Goal: Task Accomplishment & Management: Use online tool/utility

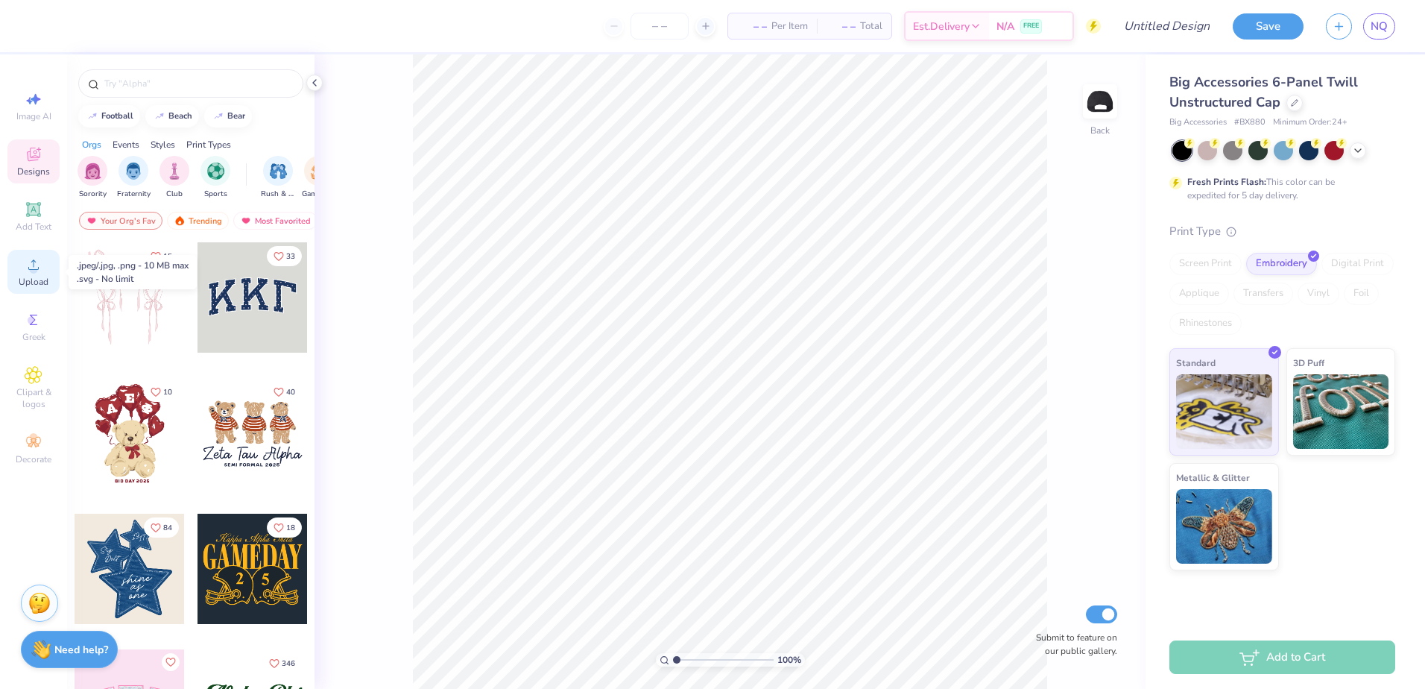
click at [30, 260] on icon at bounding box center [34, 265] width 18 height 18
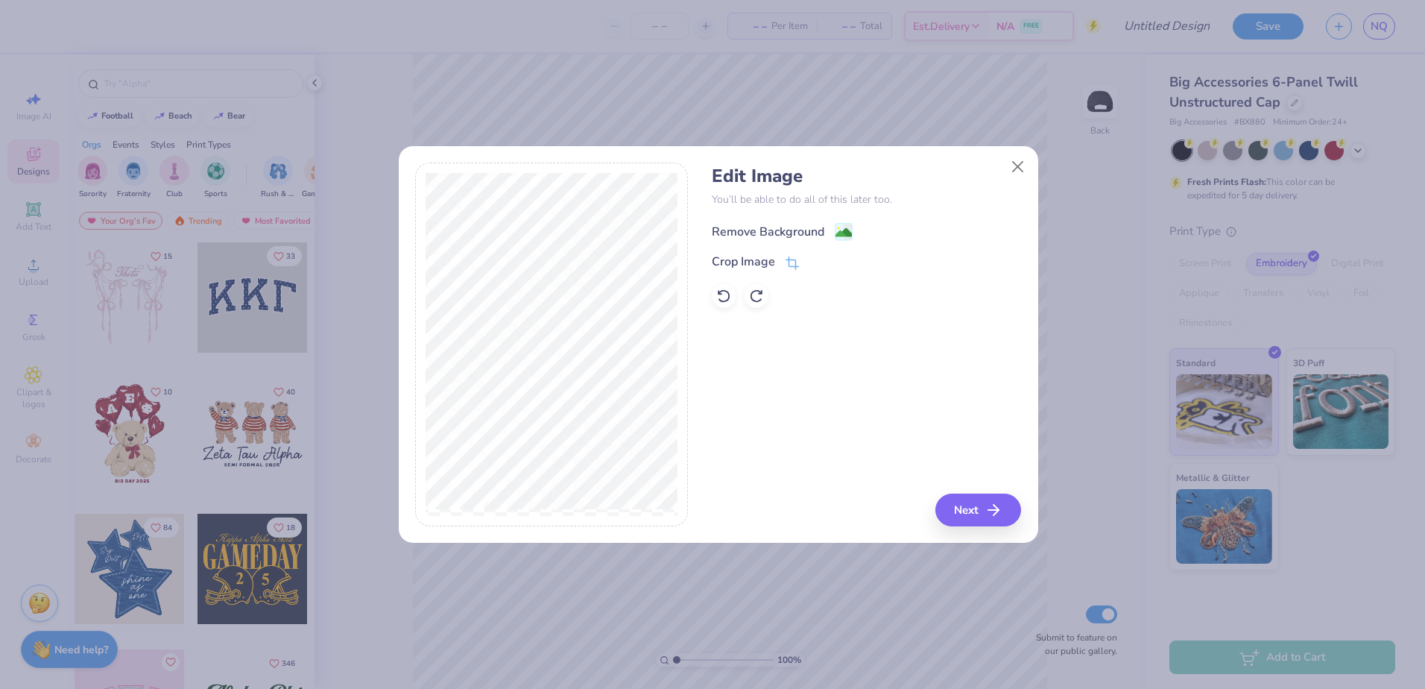
click at [729, 238] on div "Remove Background" at bounding box center [768, 232] width 113 height 18
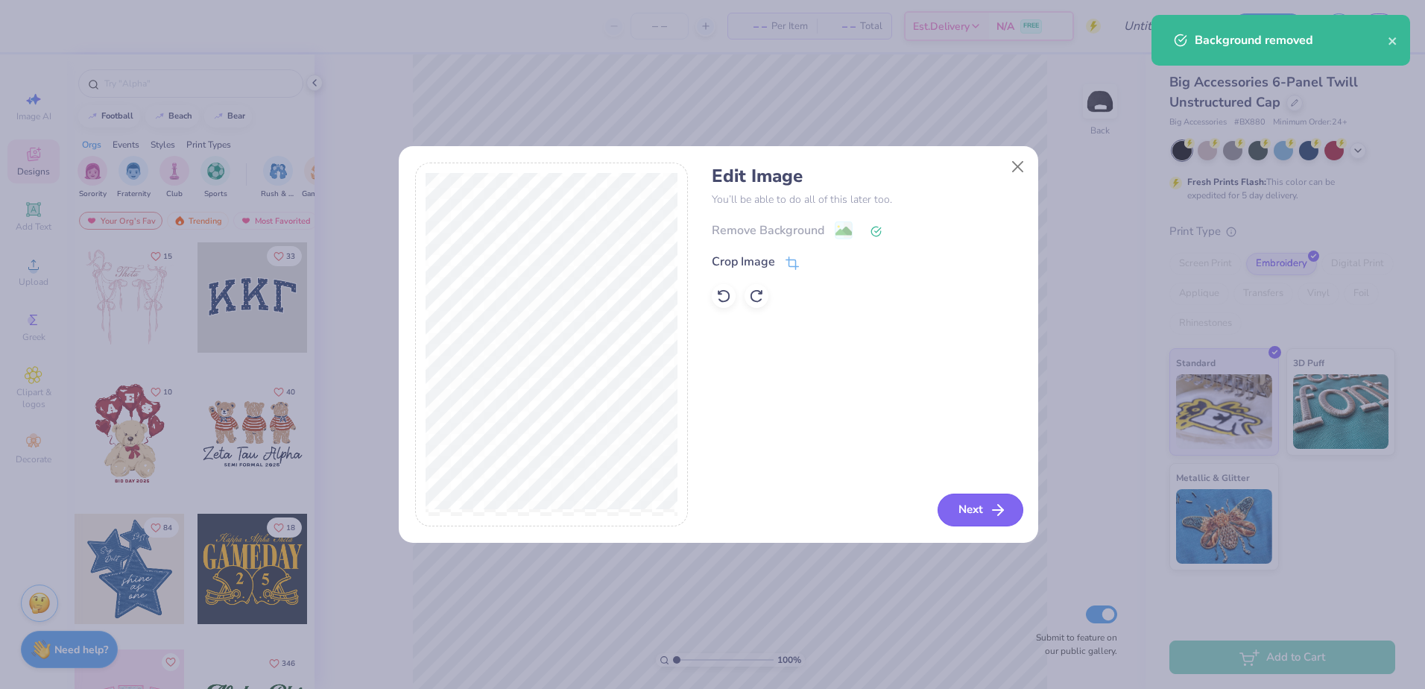
click at [984, 509] on button "Next" at bounding box center [980, 509] width 86 height 33
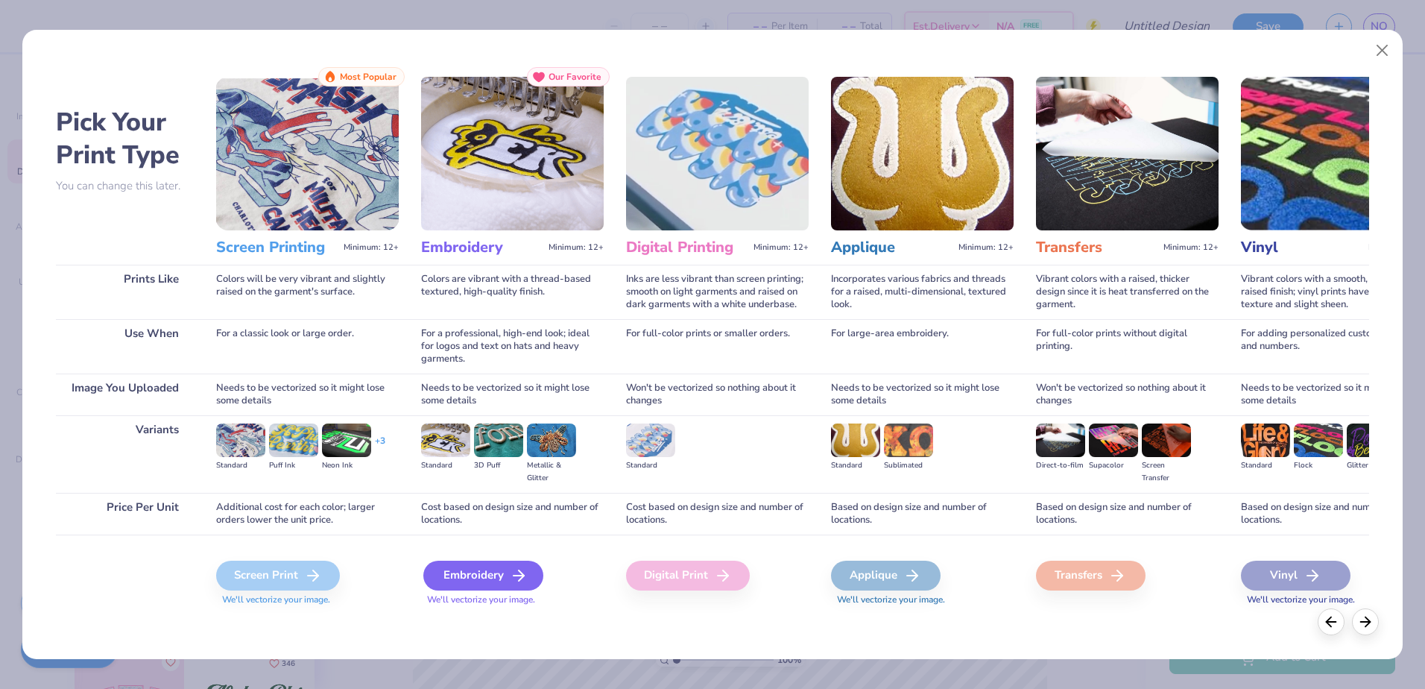
click at [484, 569] on div "Embroidery" at bounding box center [483, 575] width 120 height 30
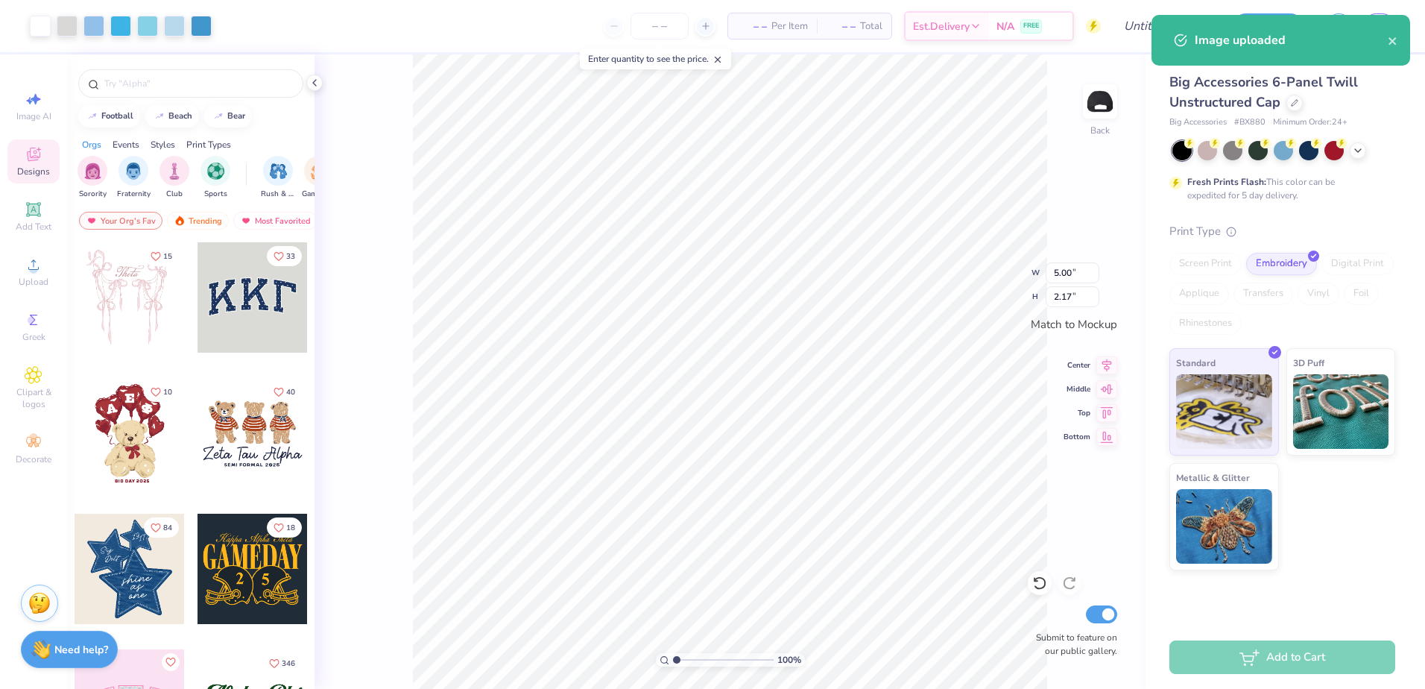
type input "3.83"
type input "1.67"
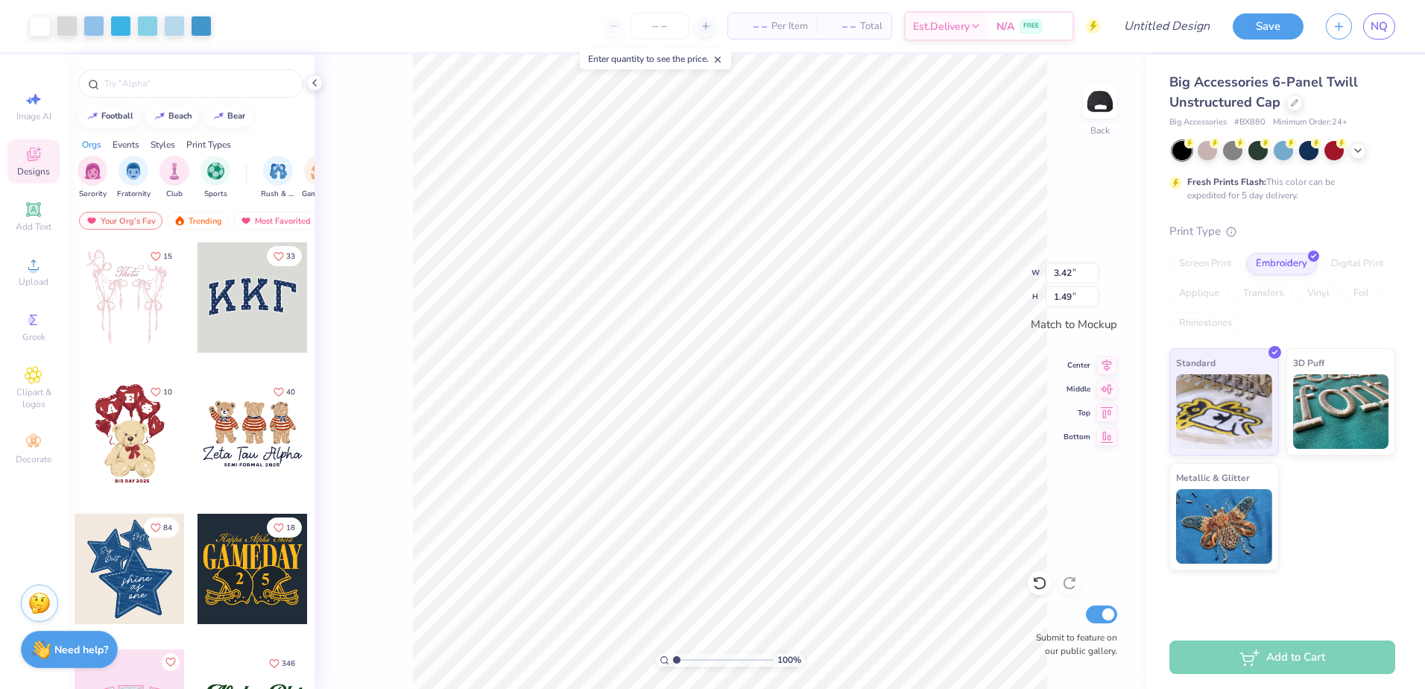
type input "3.42"
type input "1.49"
type input "3.27"
type input "1.42"
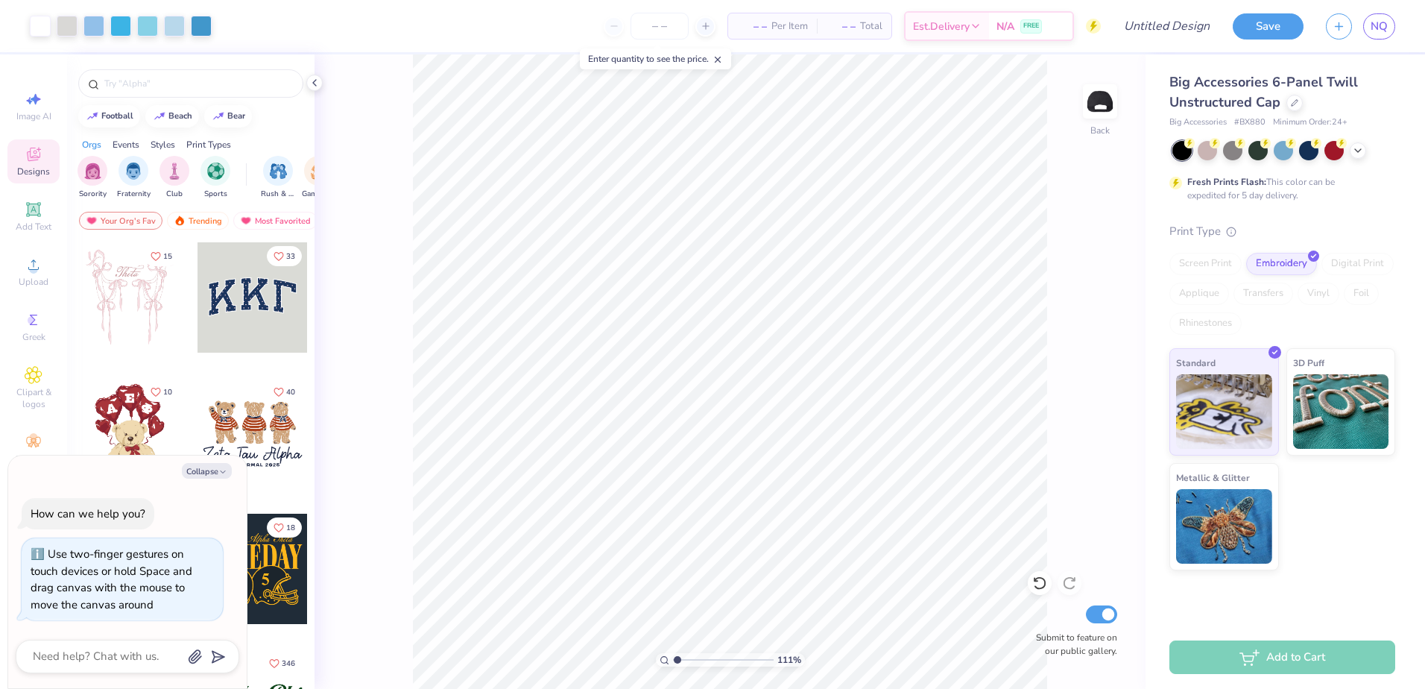
type input "1"
click at [1034, 576] on icon at bounding box center [1039, 582] width 15 height 15
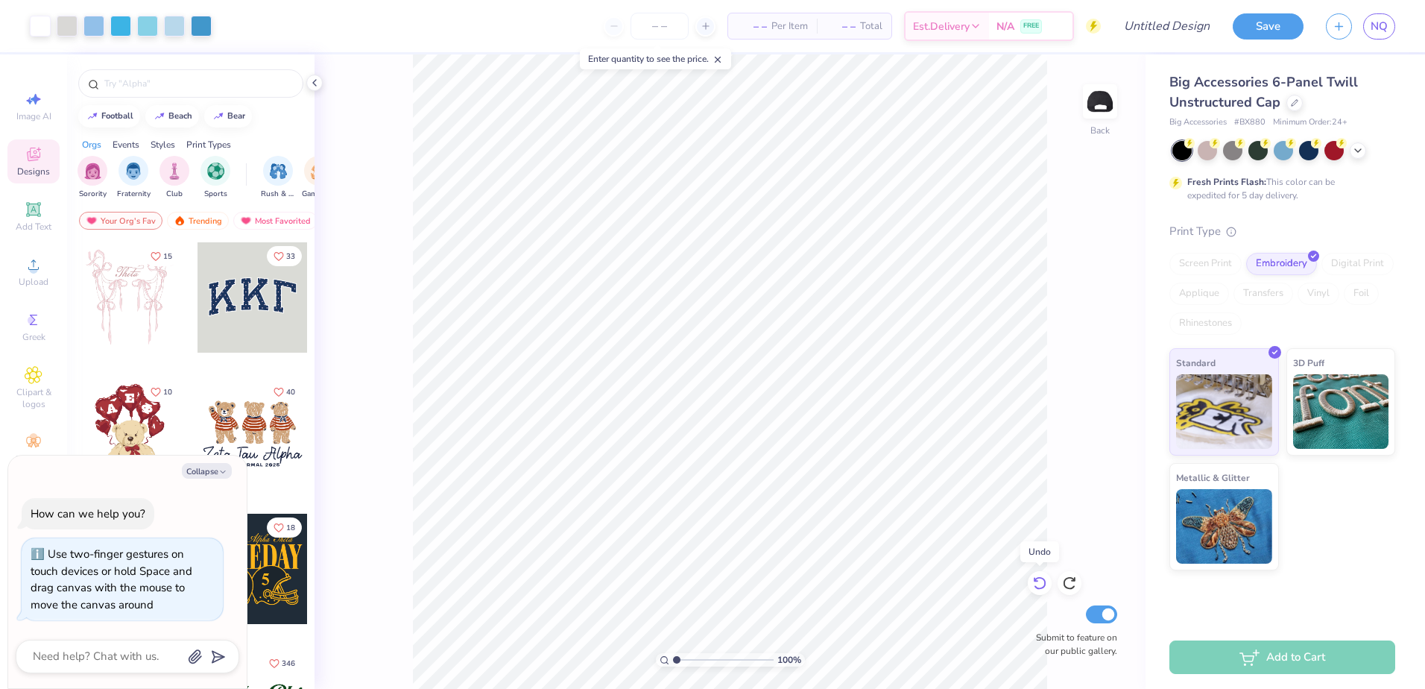
click at [1034, 576] on icon at bounding box center [1039, 582] width 15 height 15
click at [27, 268] on icon at bounding box center [34, 265] width 18 height 18
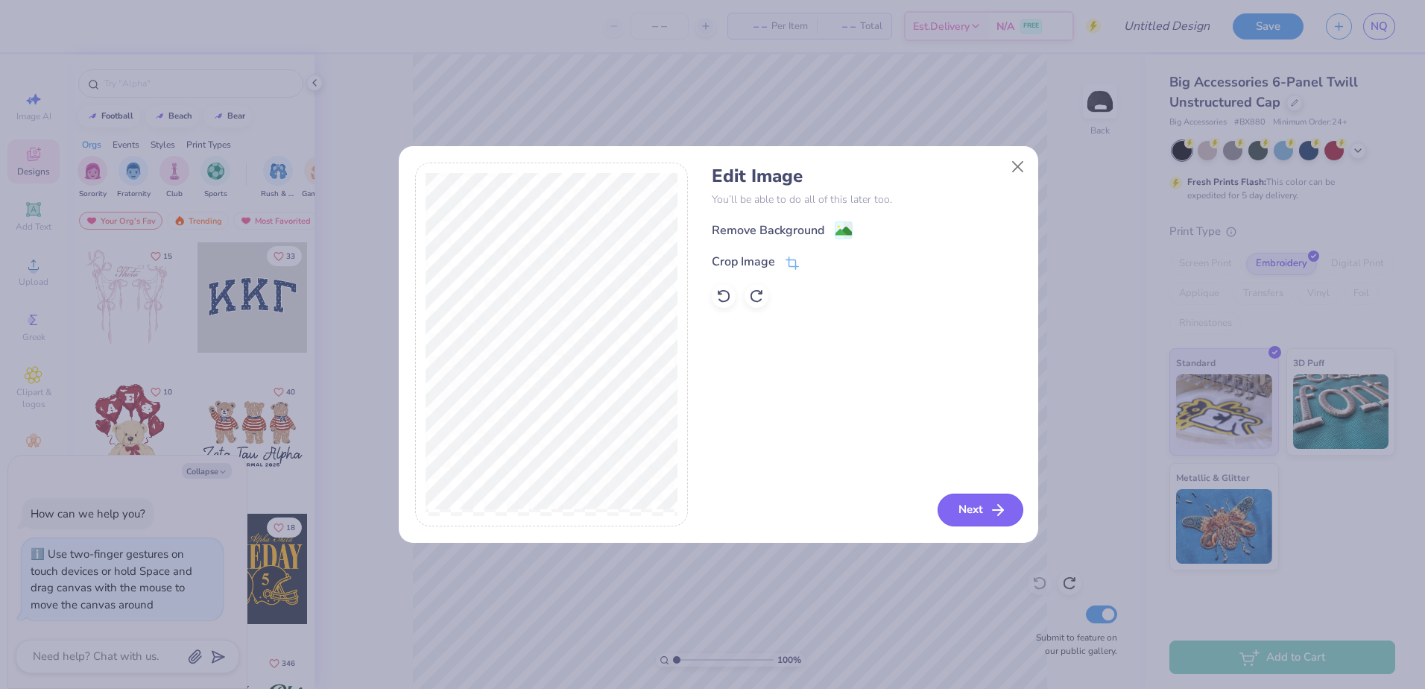
click at [965, 506] on button "Next" at bounding box center [980, 509] width 86 height 33
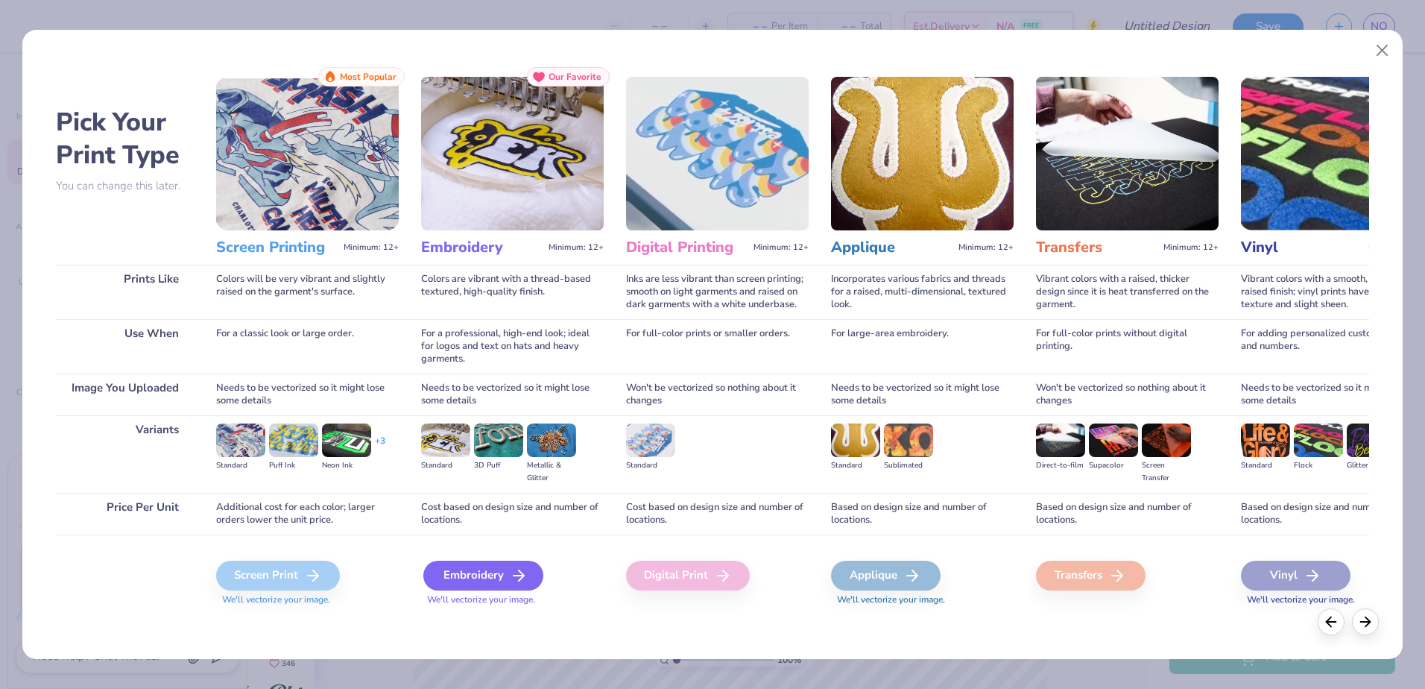
click at [436, 575] on div "Embroidery" at bounding box center [483, 575] width 120 height 30
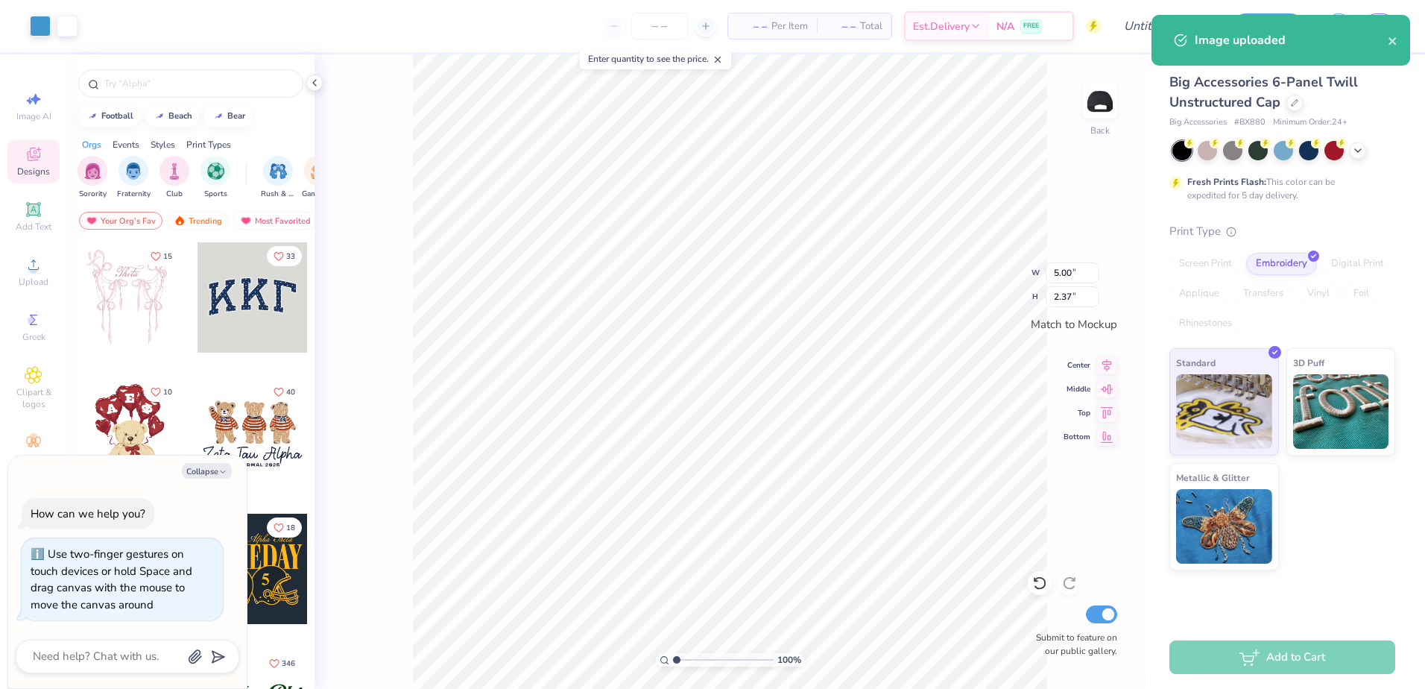
type textarea "x"
type input "2.54"
type input "1.20"
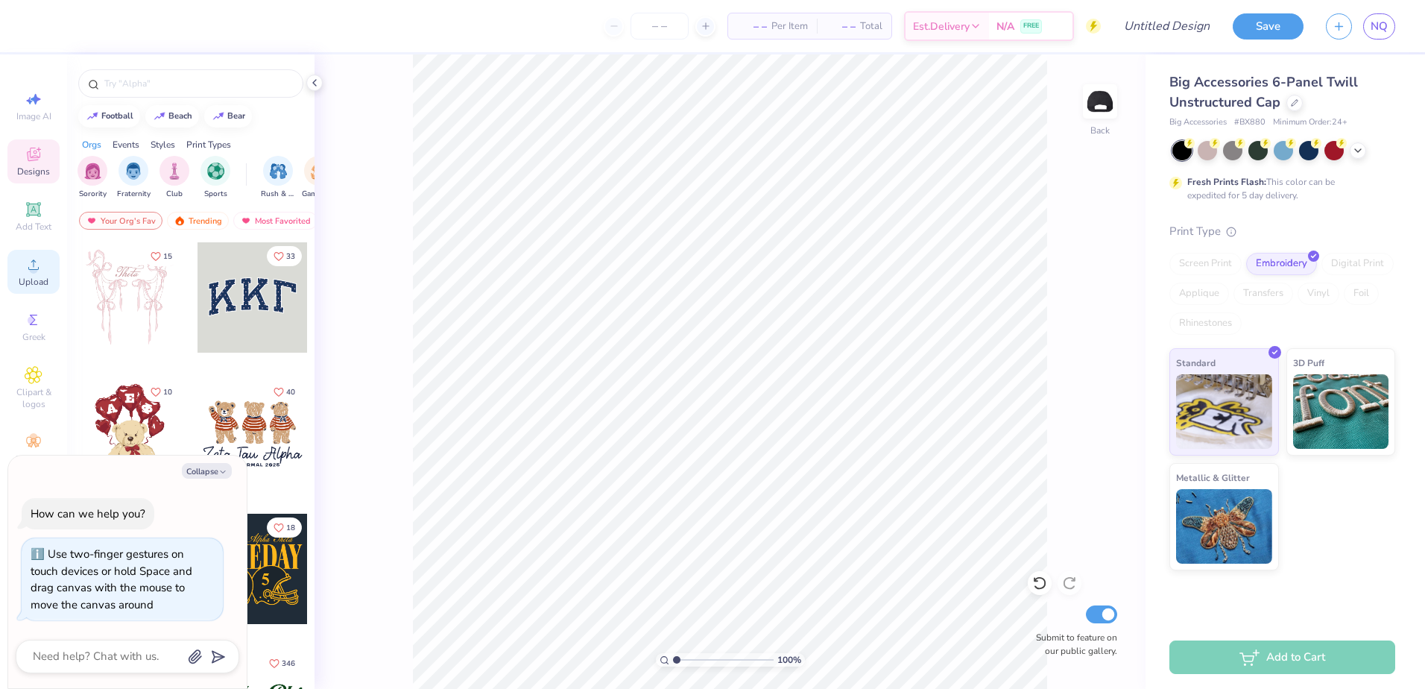
click at [22, 258] on div "Upload" at bounding box center [33, 272] width 52 height 44
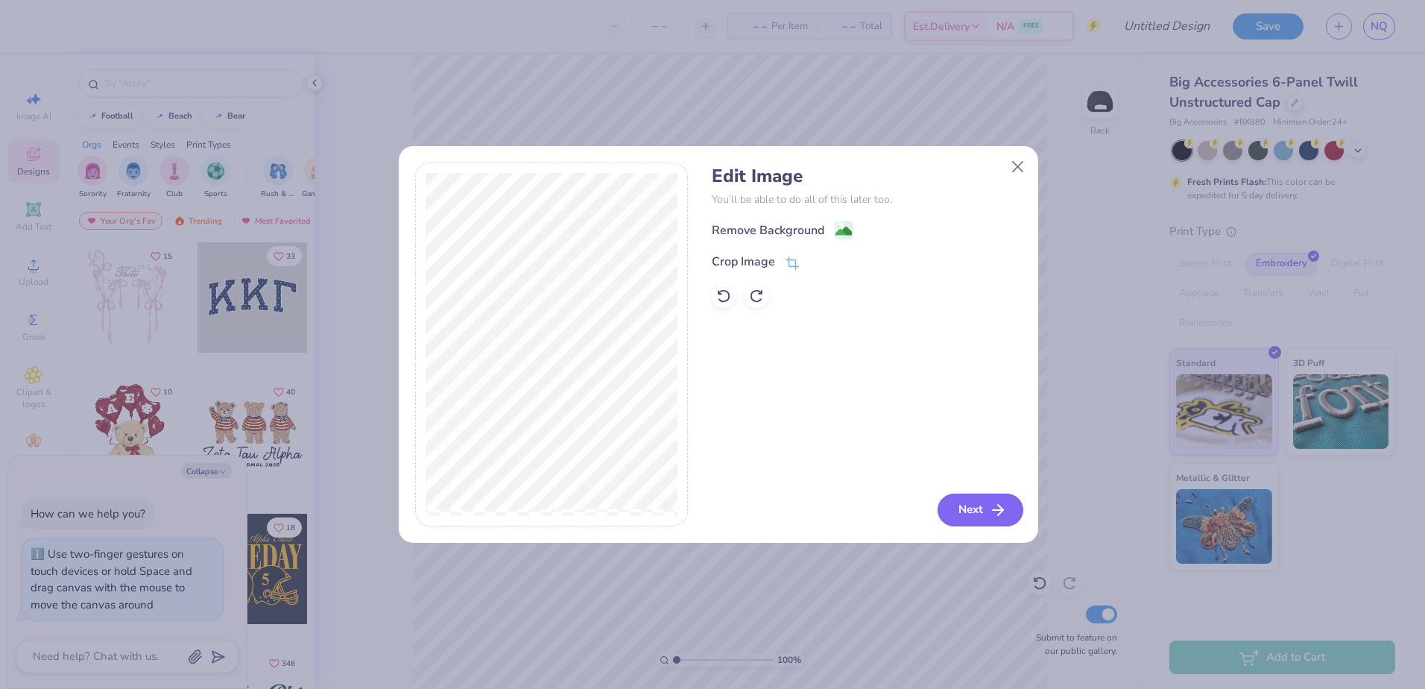
click at [955, 515] on button "Next" at bounding box center [980, 509] width 86 height 33
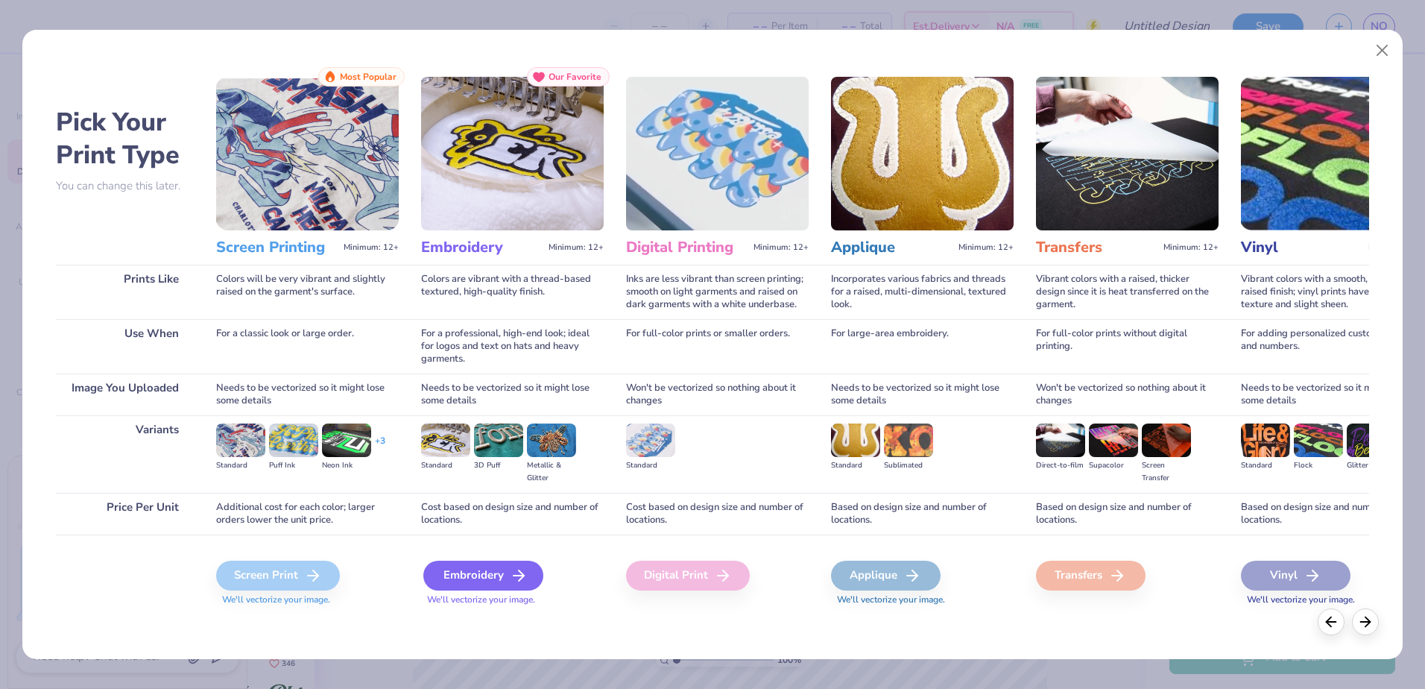
click at [471, 572] on div "Embroidery" at bounding box center [483, 575] width 120 height 30
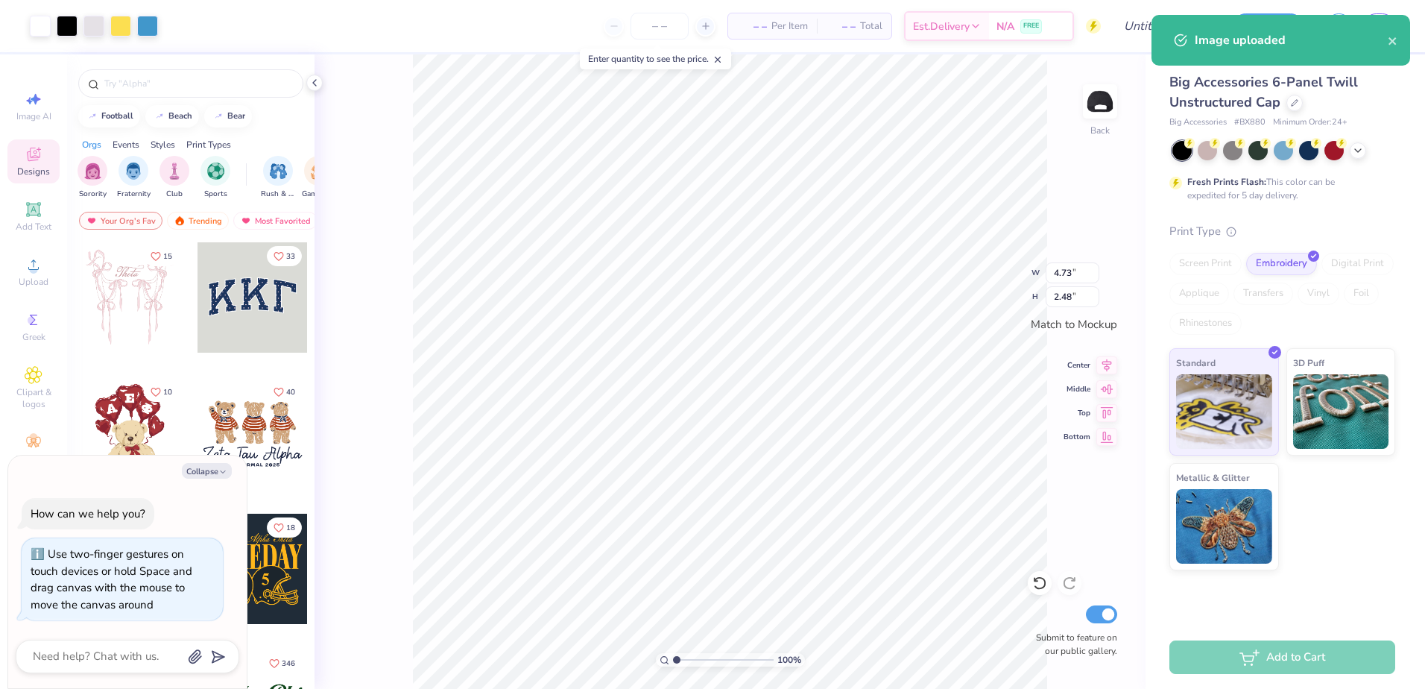
type textarea "x"
type input "2.88"
type input "1.51"
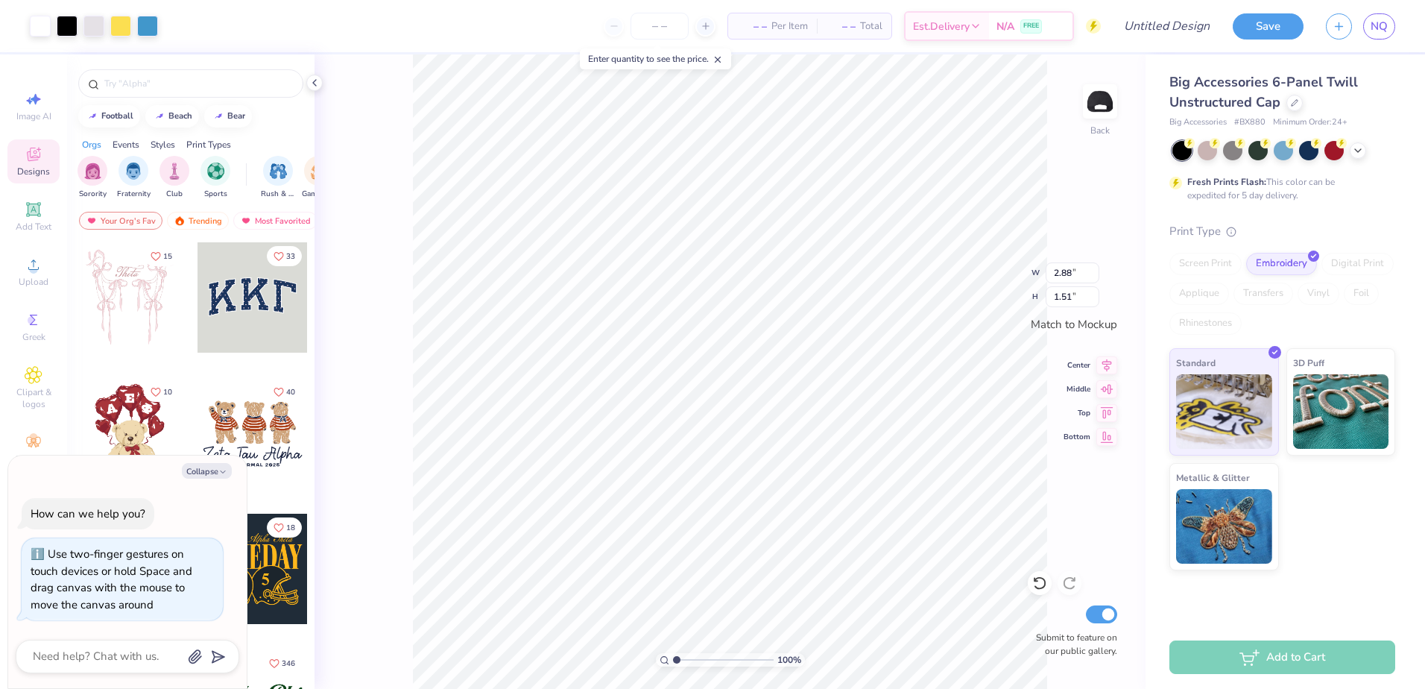
type textarea "x"
click at [1119, 33] on input "Design Title" at bounding box center [1148, 26] width 146 height 30
type input "H"
type textarea "x"
type input "Ha"
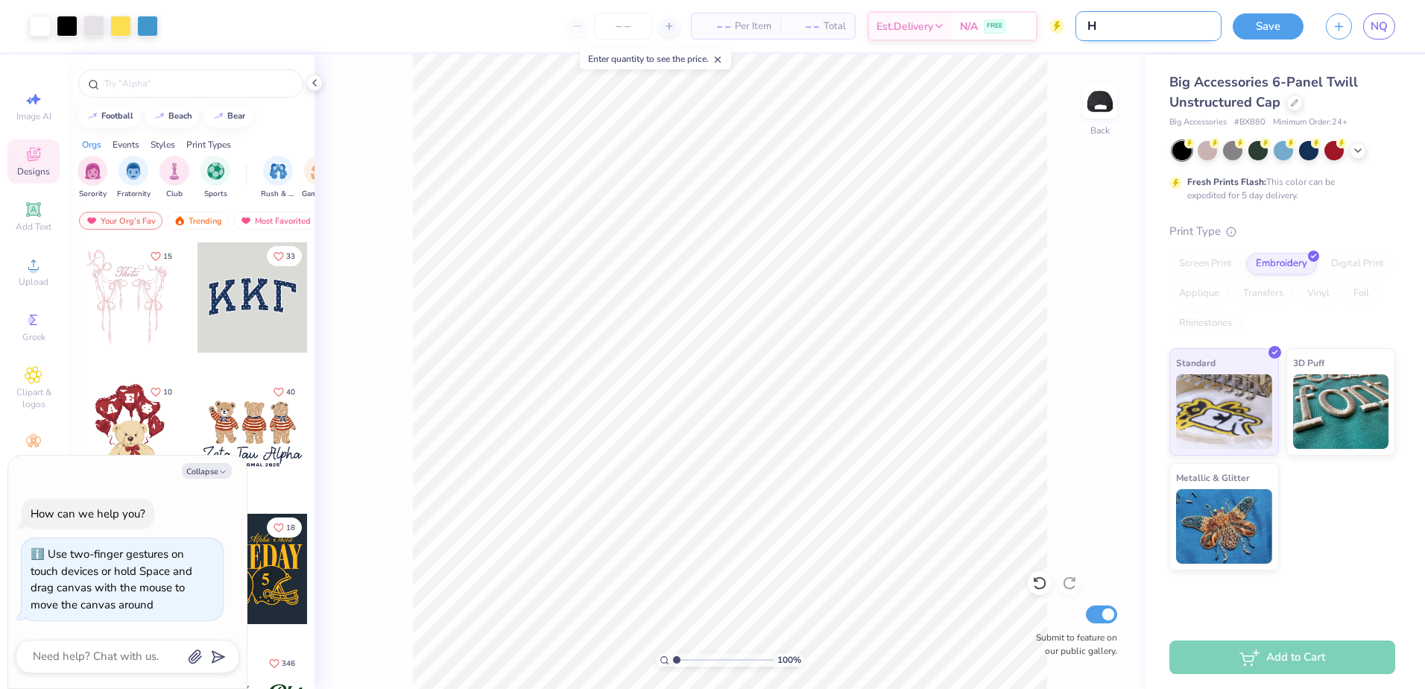
type textarea "x"
type input "Hat"
type textarea "x"
type input "Hat"
type textarea "x"
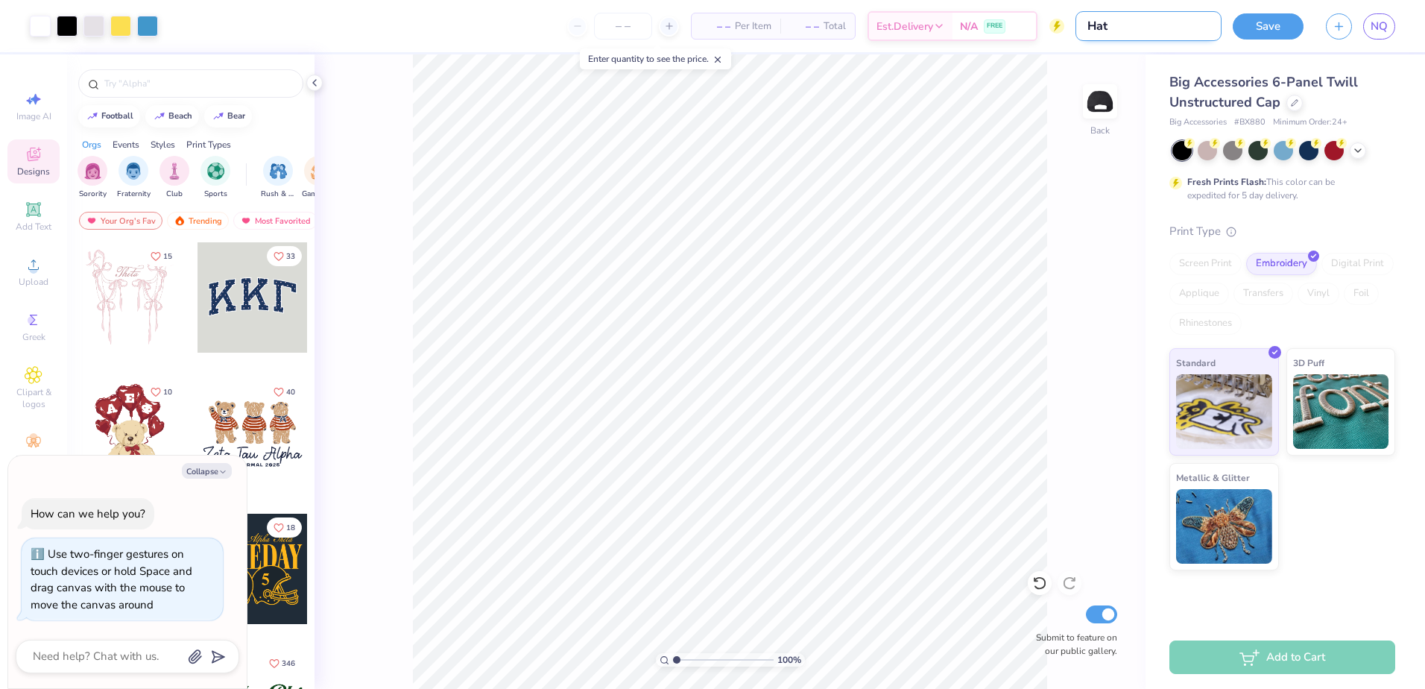
type input "Hat d"
type textarea "x"
type input "Hat de"
type textarea "x"
type input "Hat des"
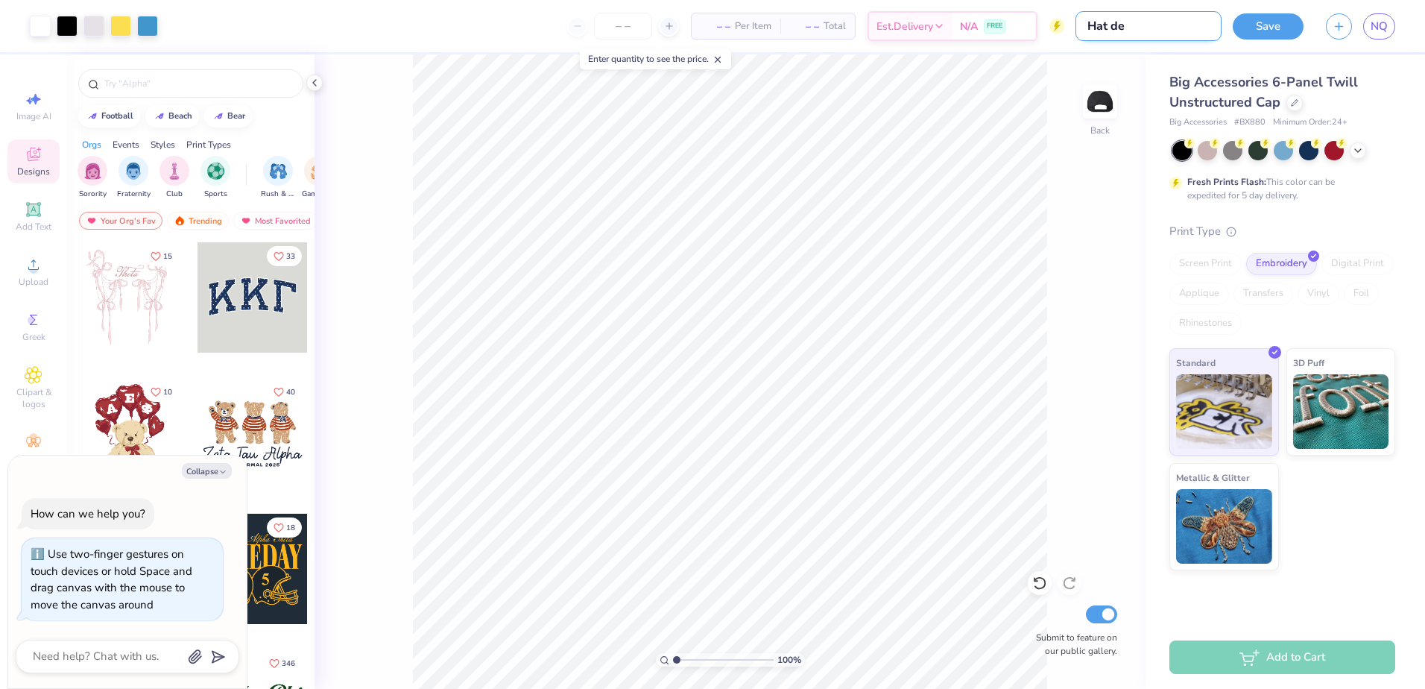
type textarea "x"
type input "Hat desi"
type textarea "x"
type input "Hat desig"
type textarea "x"
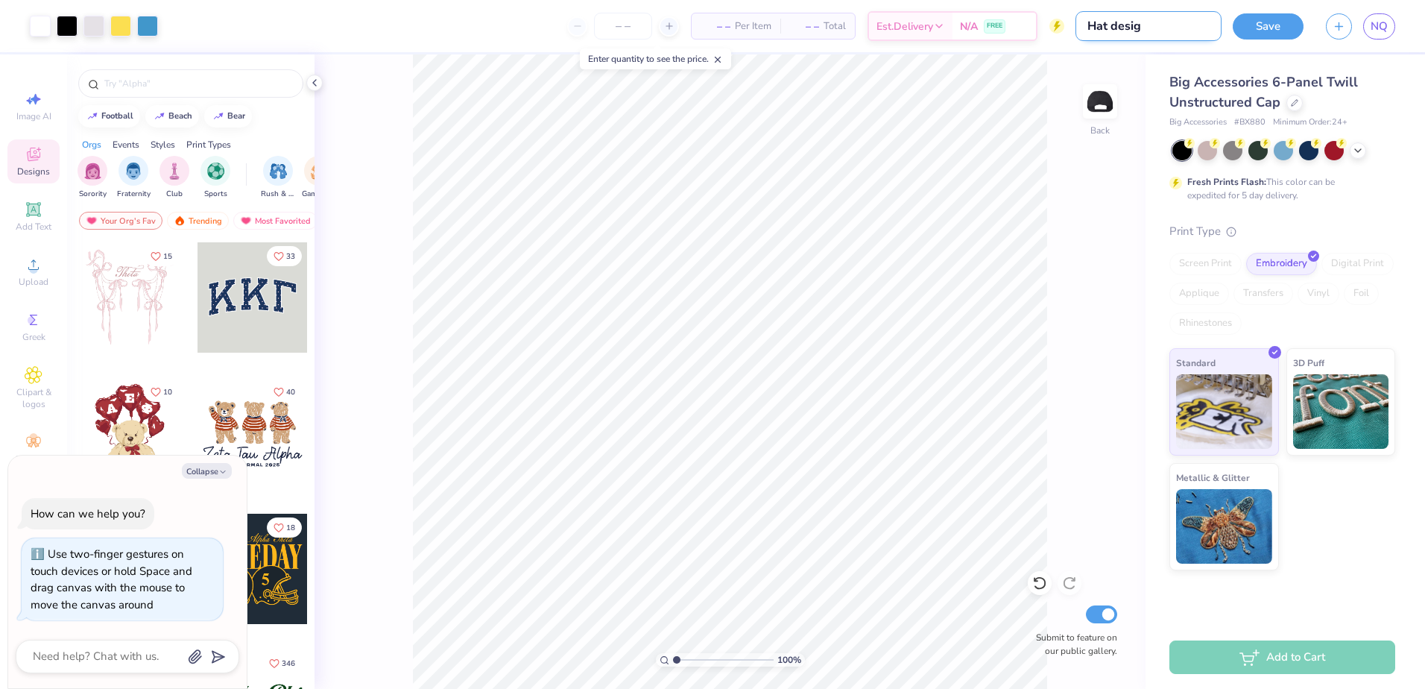
type input "Hat design"
type textarea "x"
type input "Hat design"
type textarea "x"
type input "AHat design"
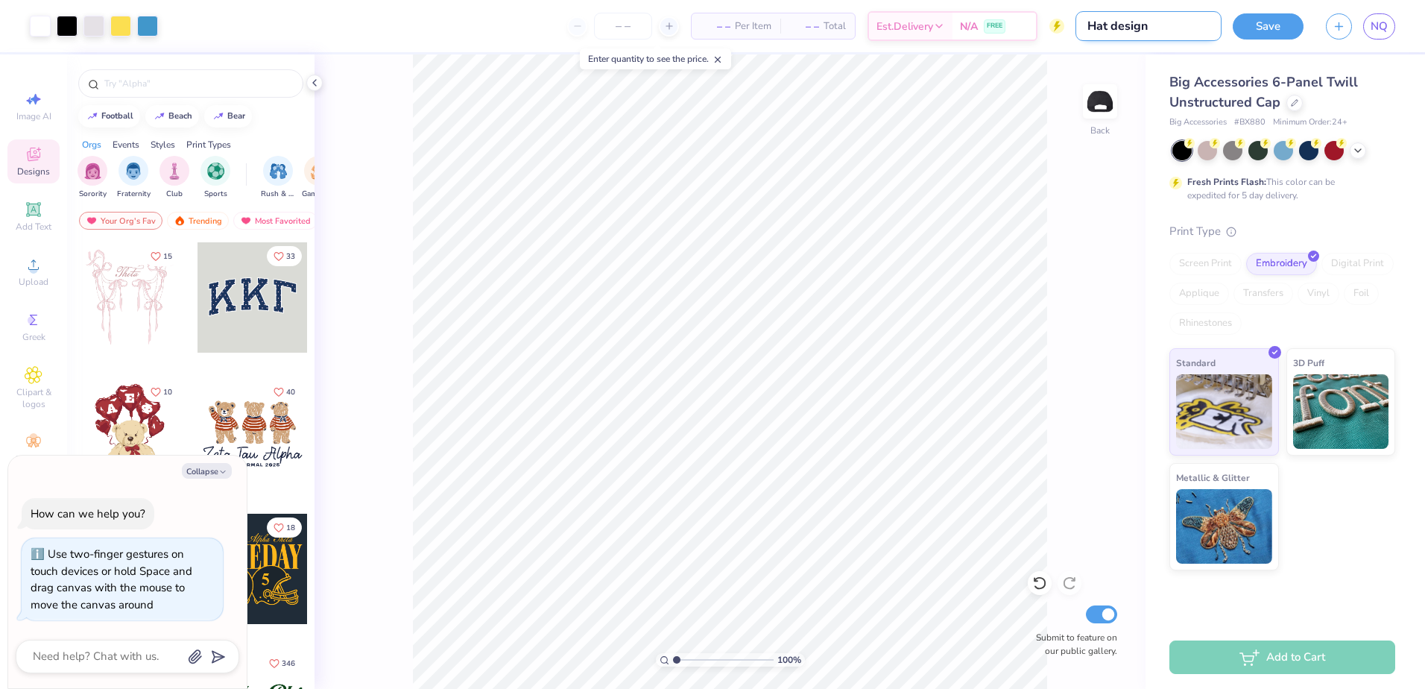
type textarea "x"
type input "AHHat design"
type textarea "x"
type input "AHOHat design"
type textarea "x"
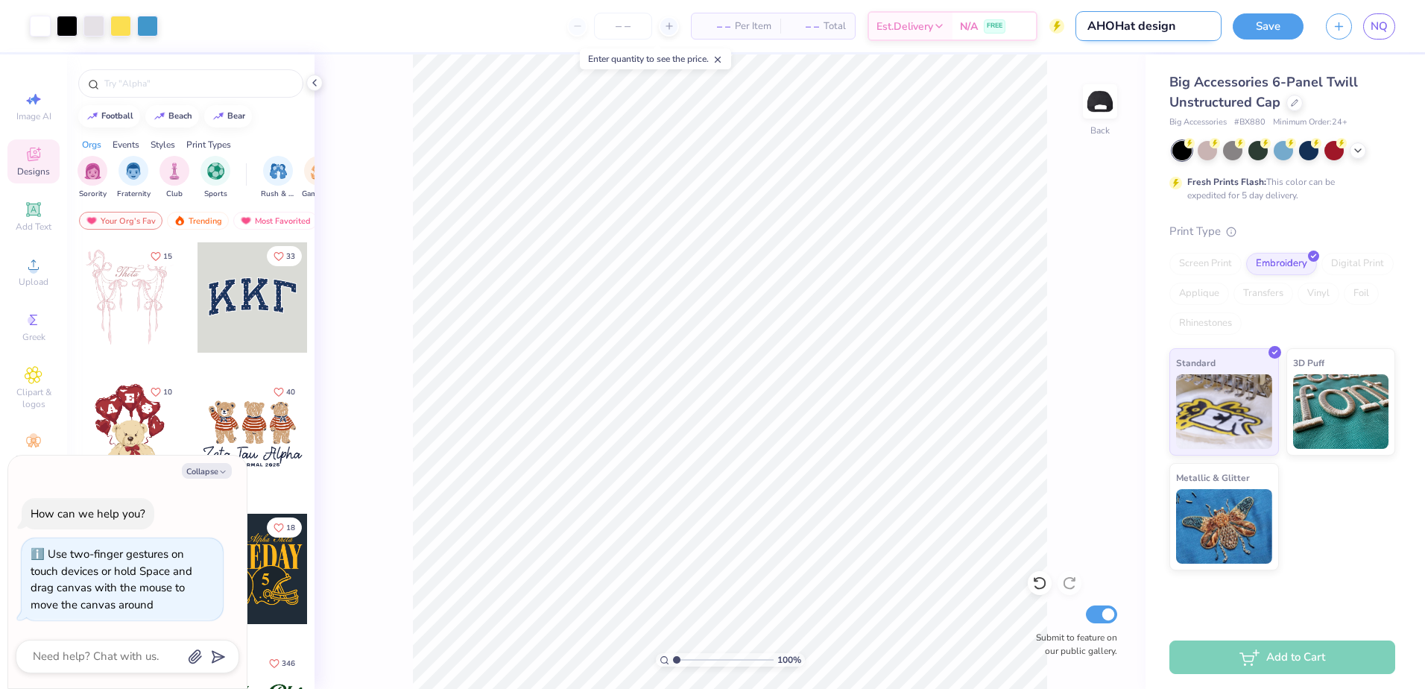
type input "AHOTHat design"
type textarea "x"
type input "AHOT Hat design"
type textarea "x"
type input "AHOT r"
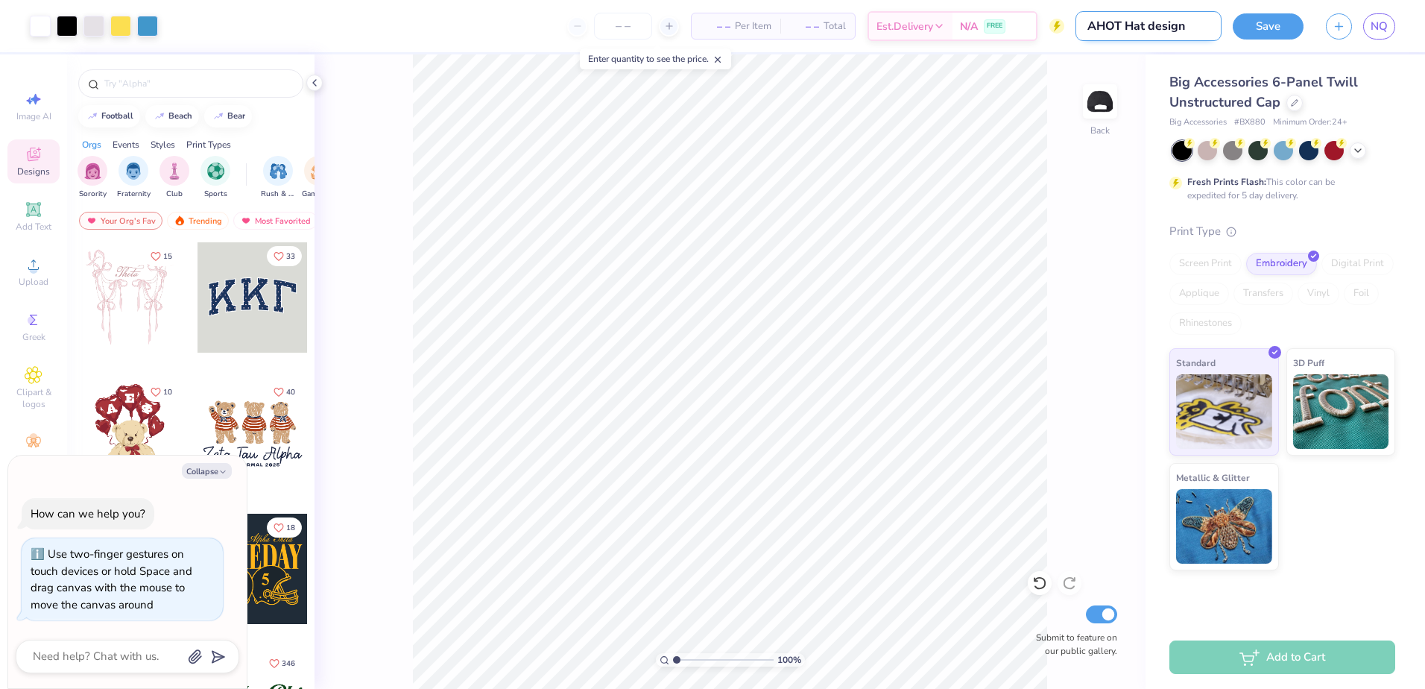
type textarea "x"
type input "AHOT re"
type textarea "x"
type input "AHOT rev"
type textarea "x"
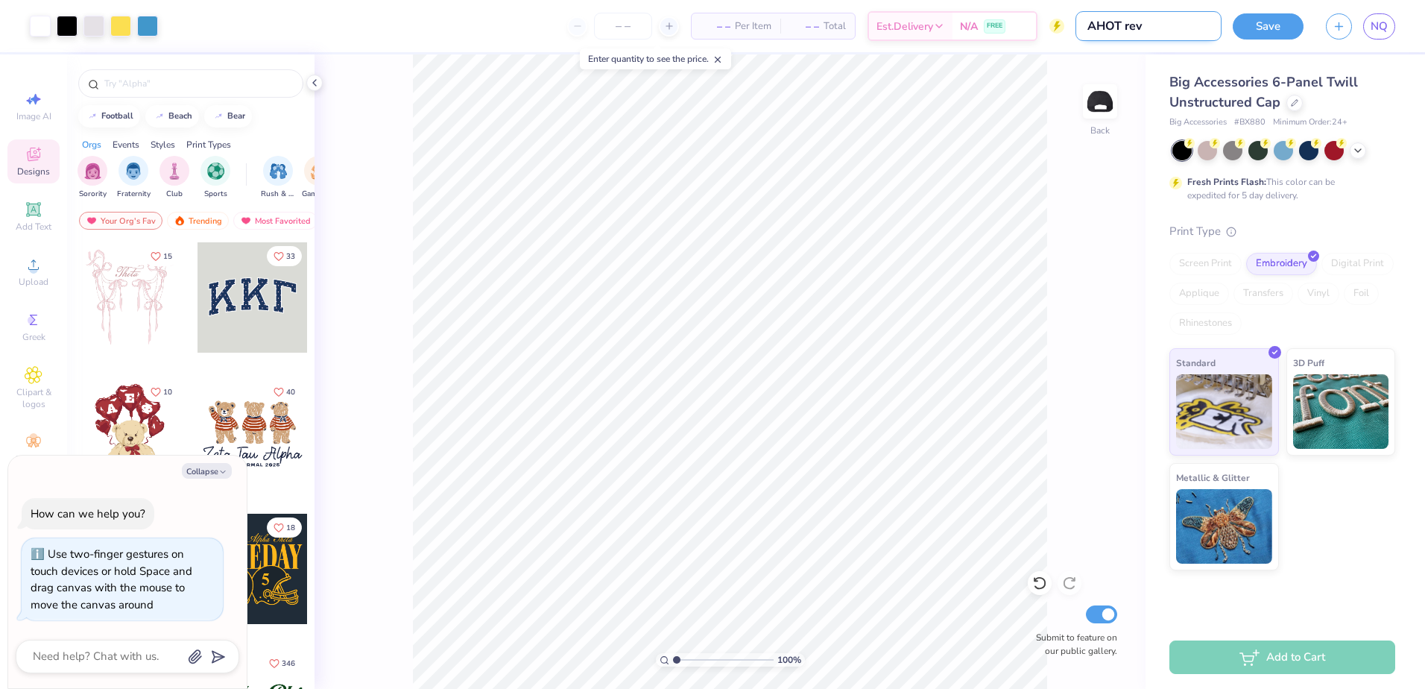
type input "AHOT revi"
type textarea "x"
type input "AHOT [PERSON_NAME]"
type textarea "x"
type input "AHOT revise"
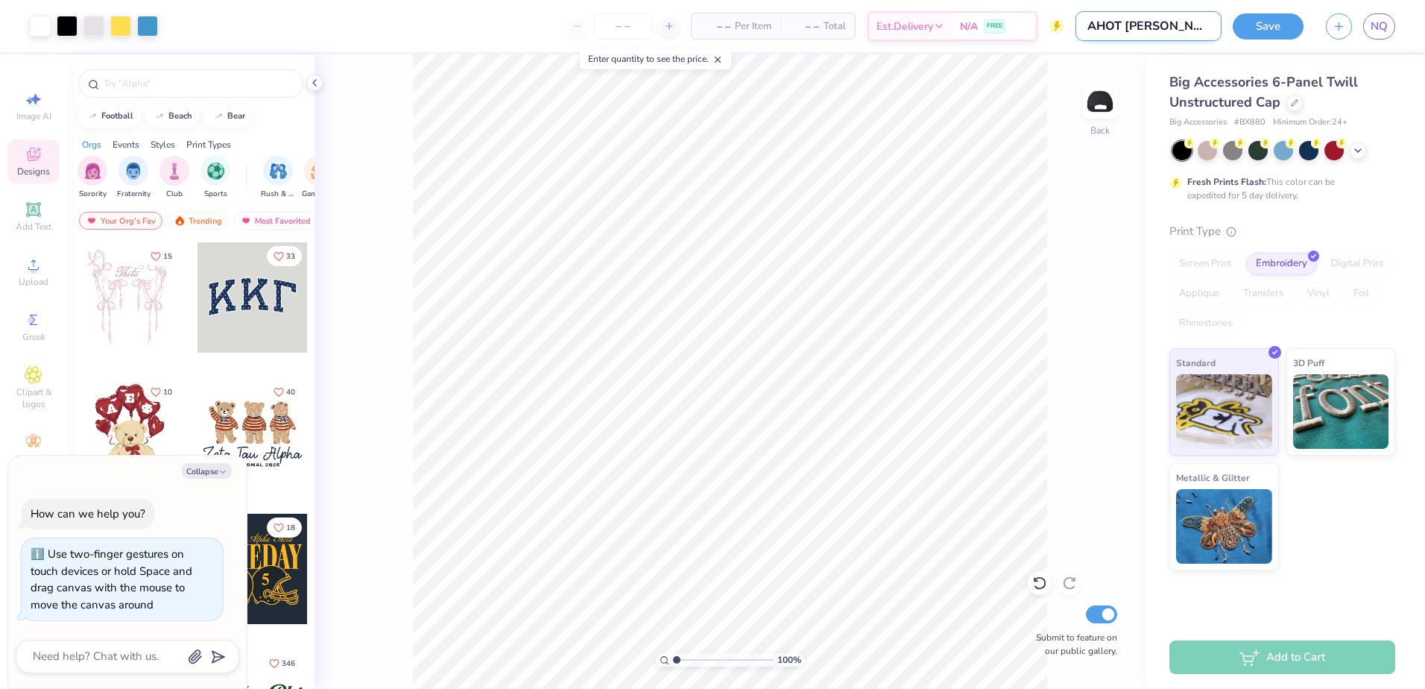
type textarea "x"
type input "AHOT revised"
type textarea "x"
type input "AHOT revised"
type textarea "x"
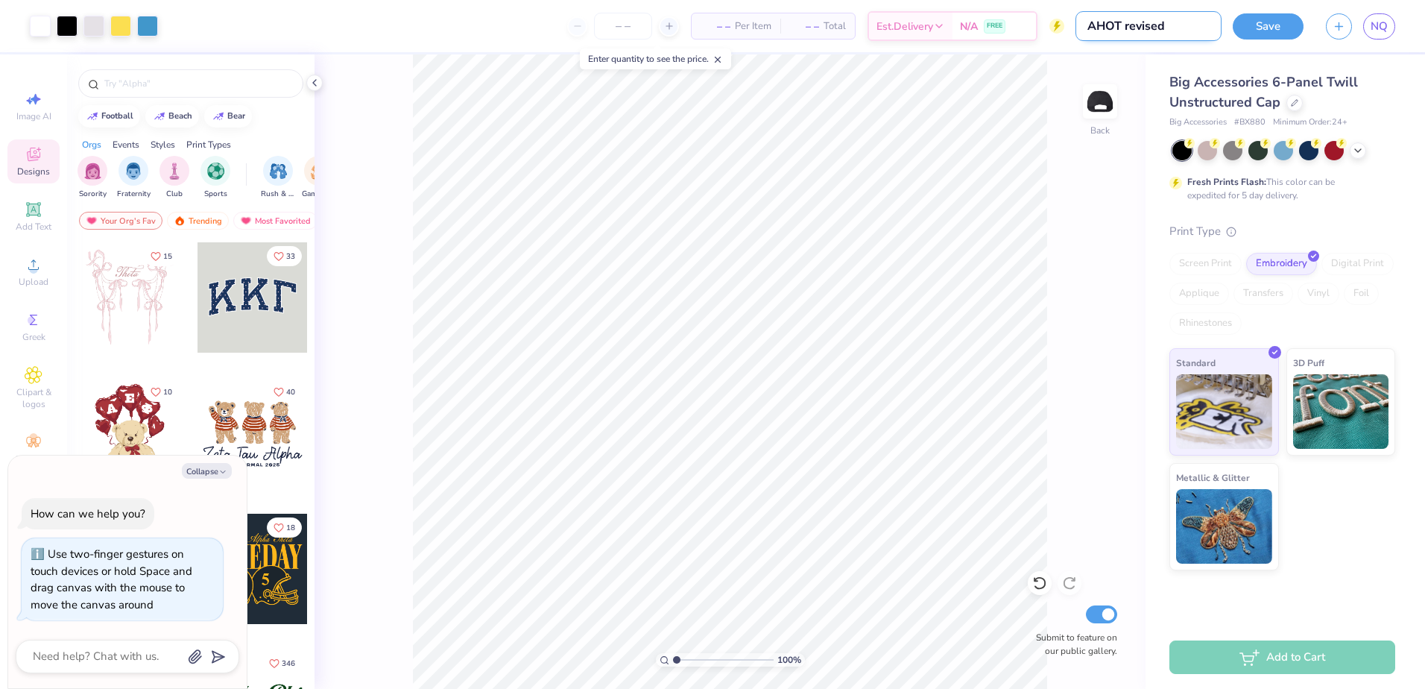
type input "AHOT revised 1"
type textarea "x"
type input "AHOT revised 1"
click at [630, 25] on input "number" at bounding box center [659, 26] width 58 height 27
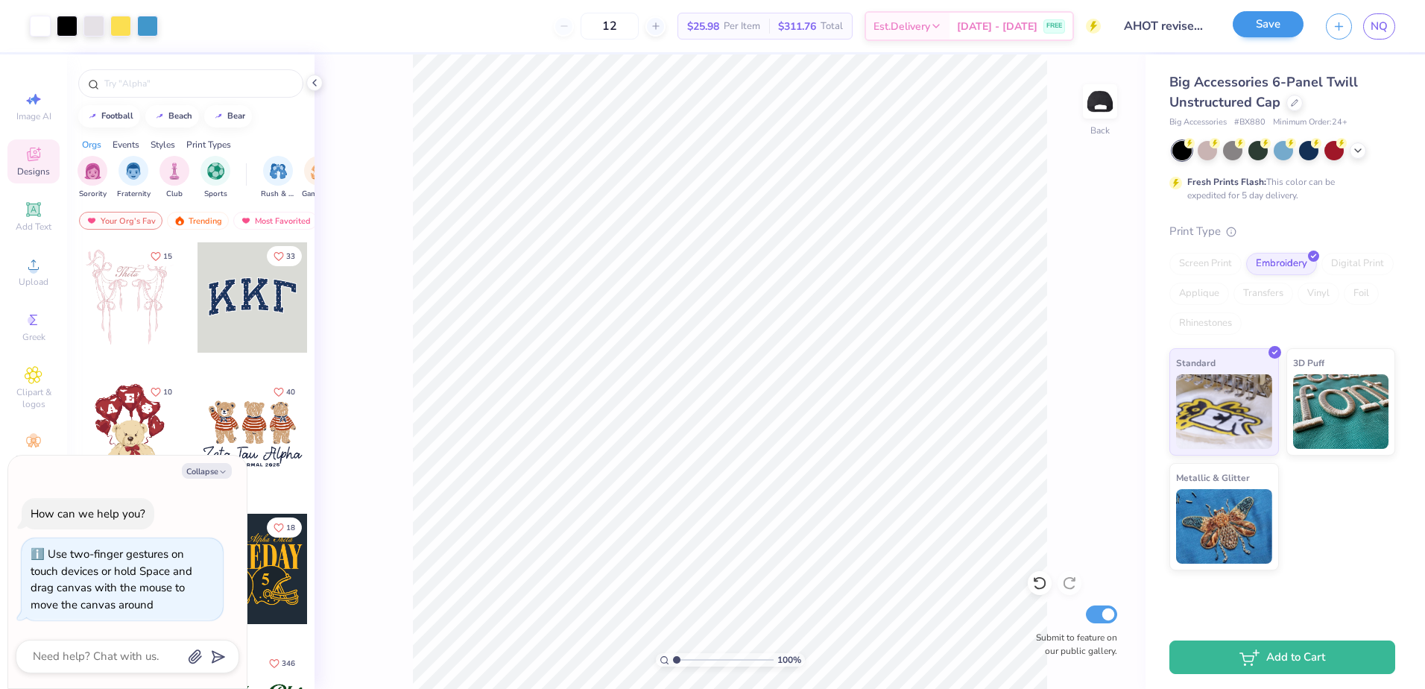
type input "12"
click at [1265, 25] on button "Save" at bounding box center [1267, 26] width 71 height 26
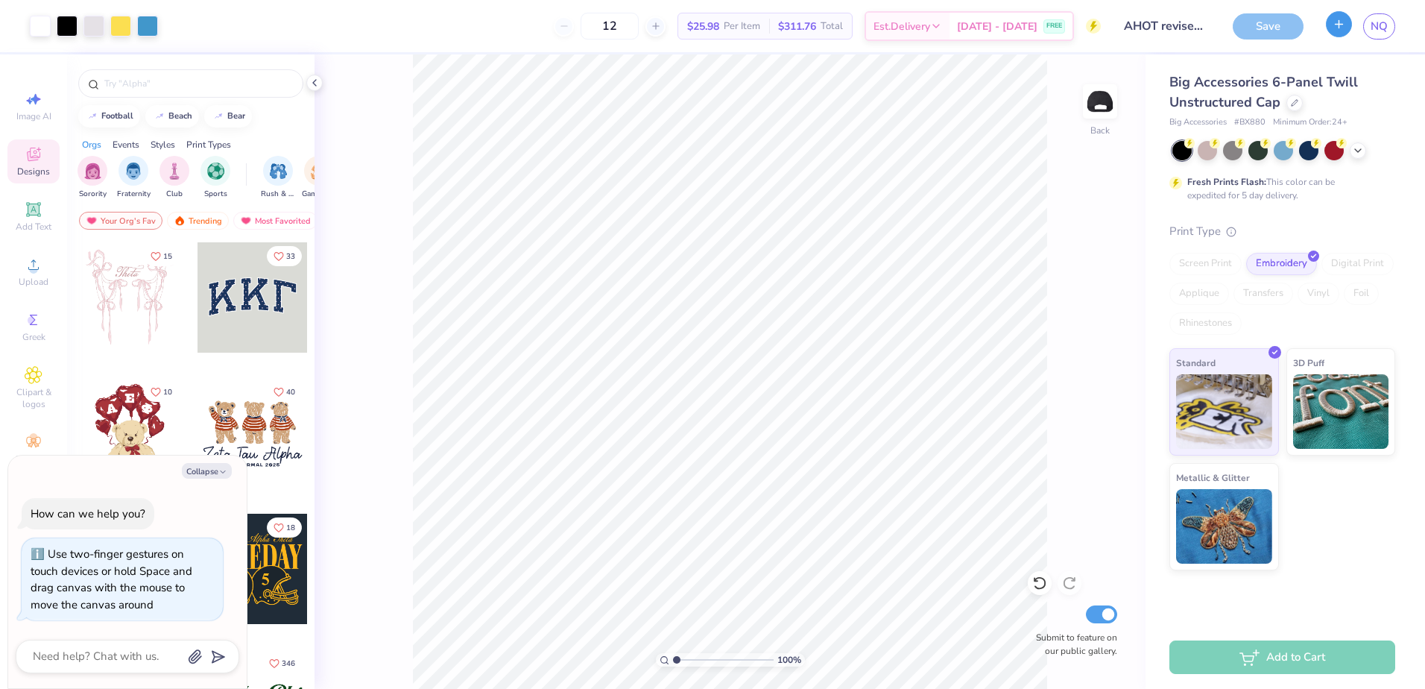
click at [1339, 30] on icon "button" at bounding box center [1338, 24] width 13 height 13
click at [1252, 26] on div "Save" at bounding box center [1267, 26] width 71 height 26
click at [1138, 223] on div "100 % Back Submit to feature on our public gallery." at bounding box center [729, 371] width 831 height 634
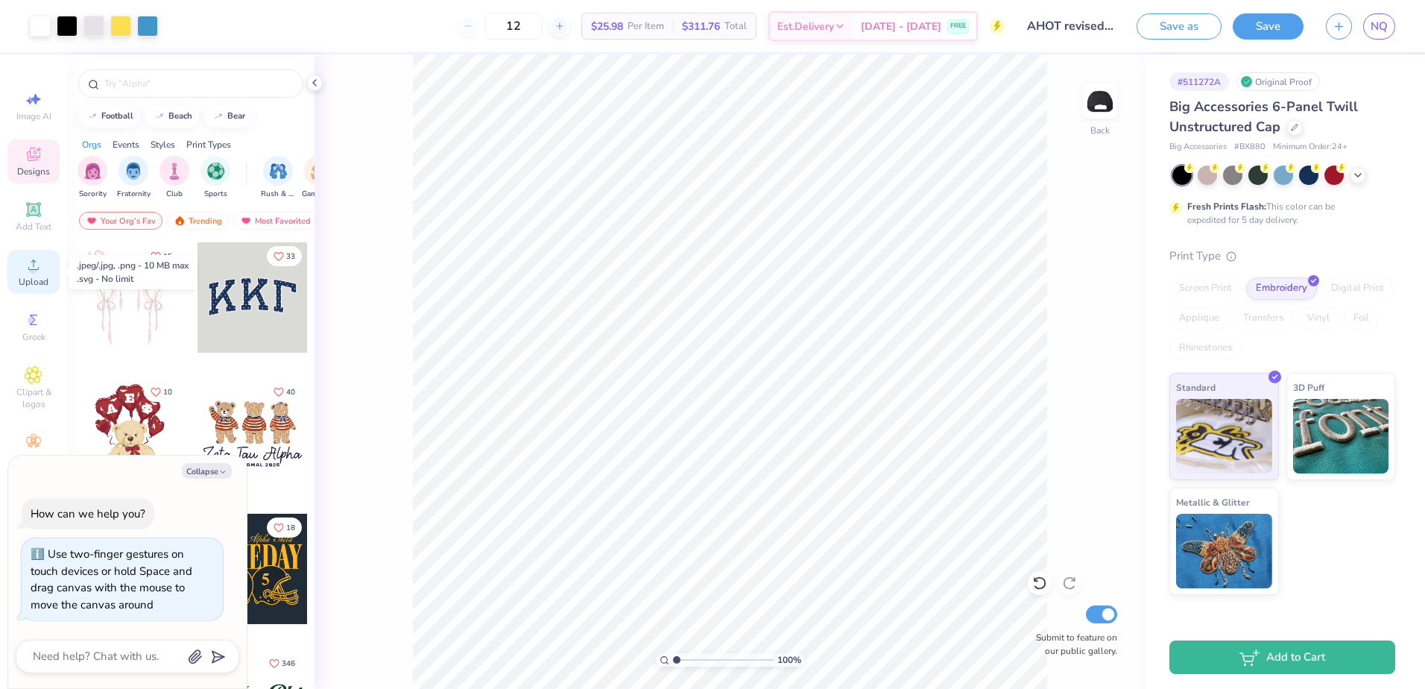
click at [39, 269] on icon at bounding box center [34, 265] width 18 height 18
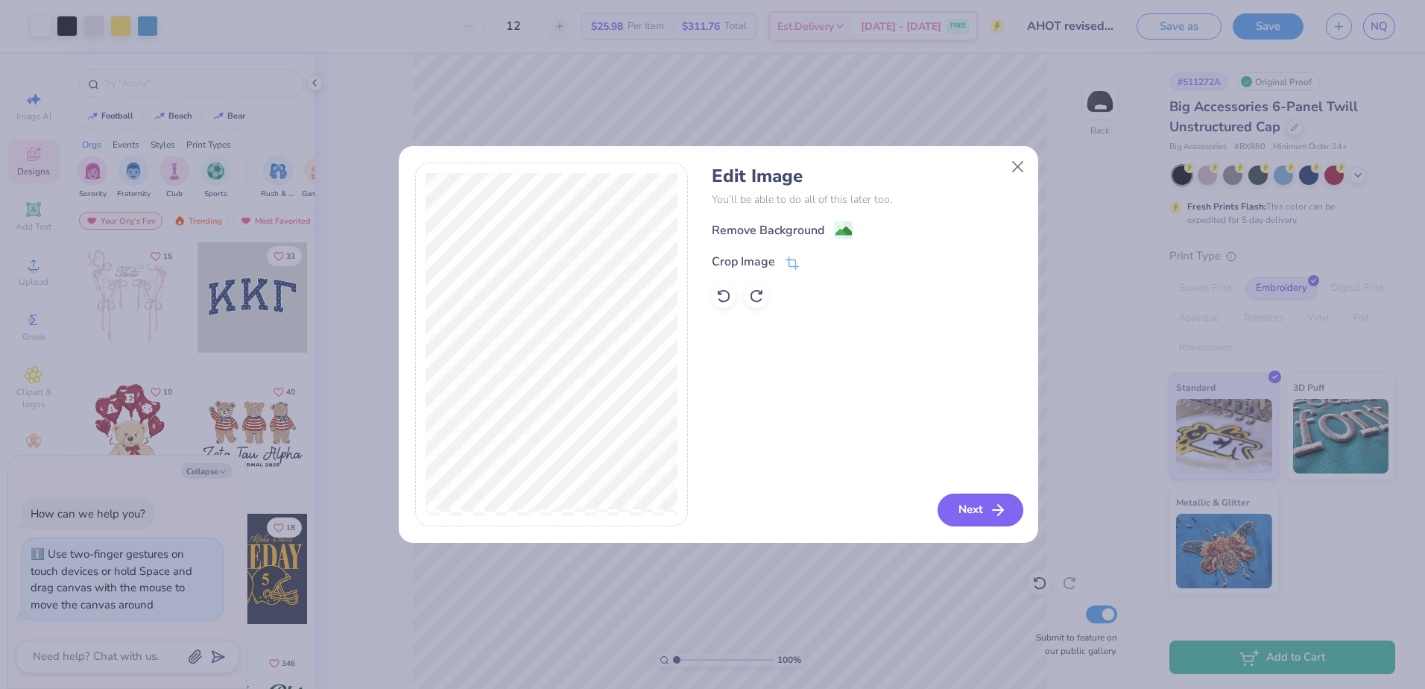
click at [978, 502] on button "Next" at bounding box center [980, 509] width 86 height 33
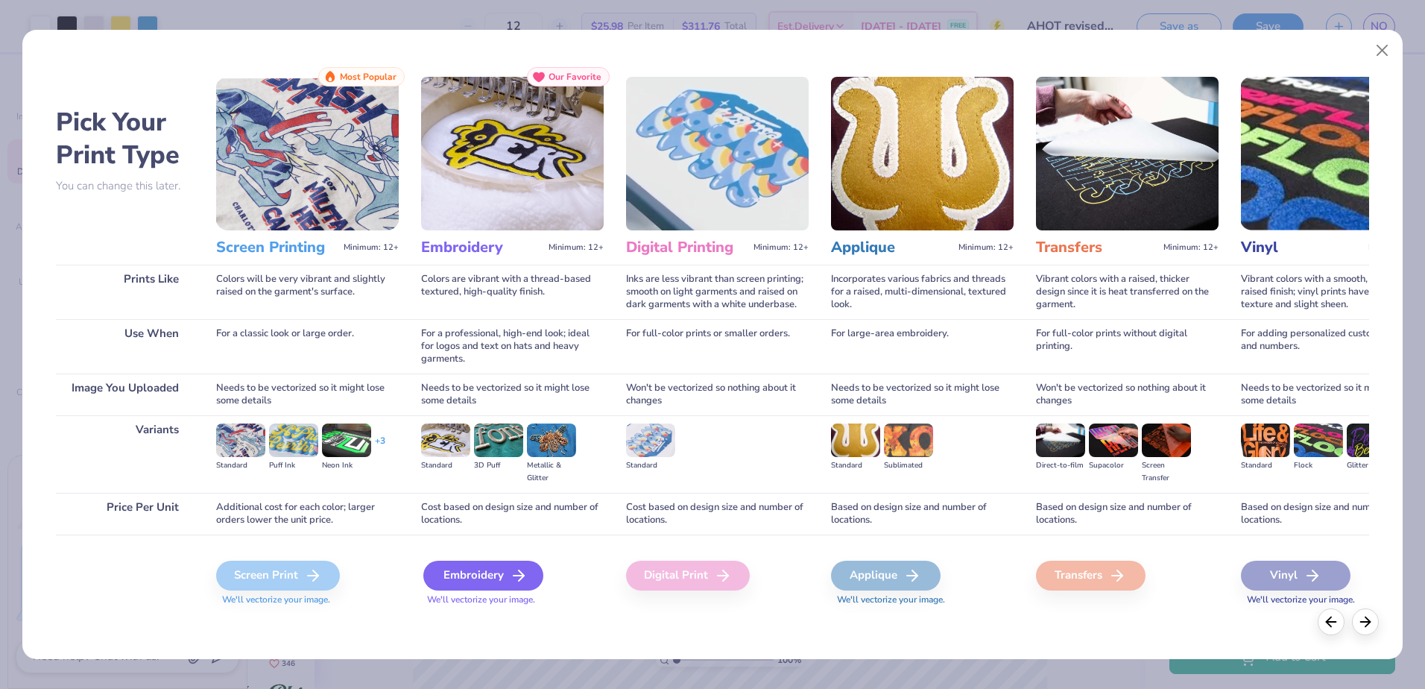
click at [497, 569] on div "Embroidery" at bounding box center [483, 575] width 120 height 30
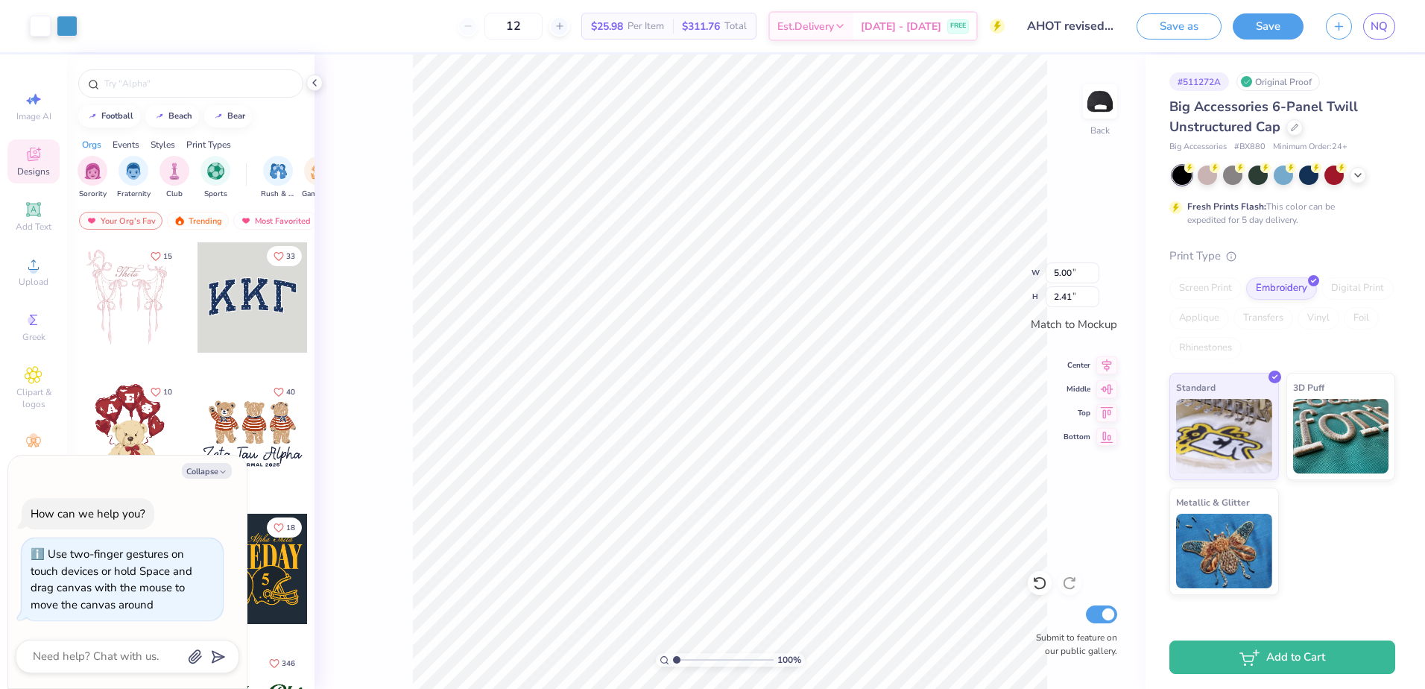
type textarea "x"
type input "3.50"
type input "1.69"
drag, startPoint x: 864, startPoint y: 488, endPoint x: 865, endPoint y: 504, distance: 16.5
click at [865, 504] on li "Delete" at bounding box center [893, 495] width 117 height 29
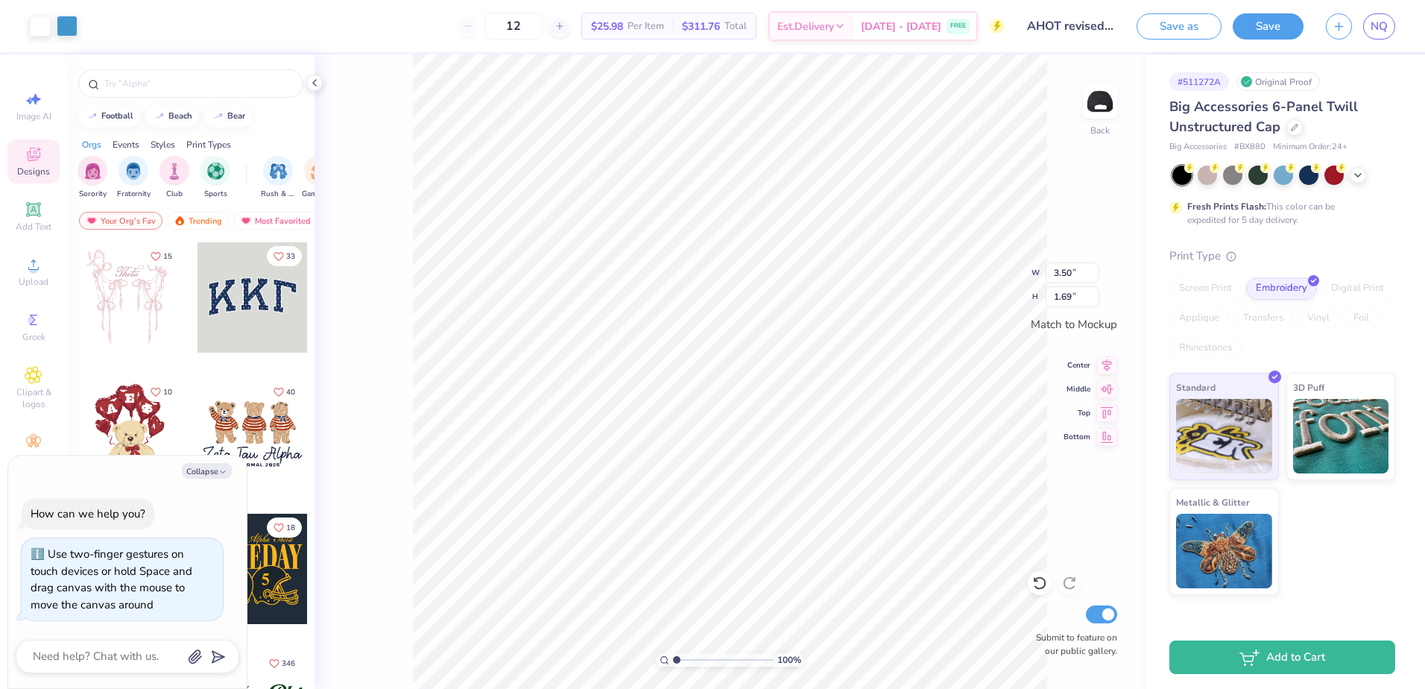
type textarea "x"
type input "2.57"
type input "1.24"
click at [1183, 18] on button "Save as" at bounding box center [1178, 24] width 85 height 26
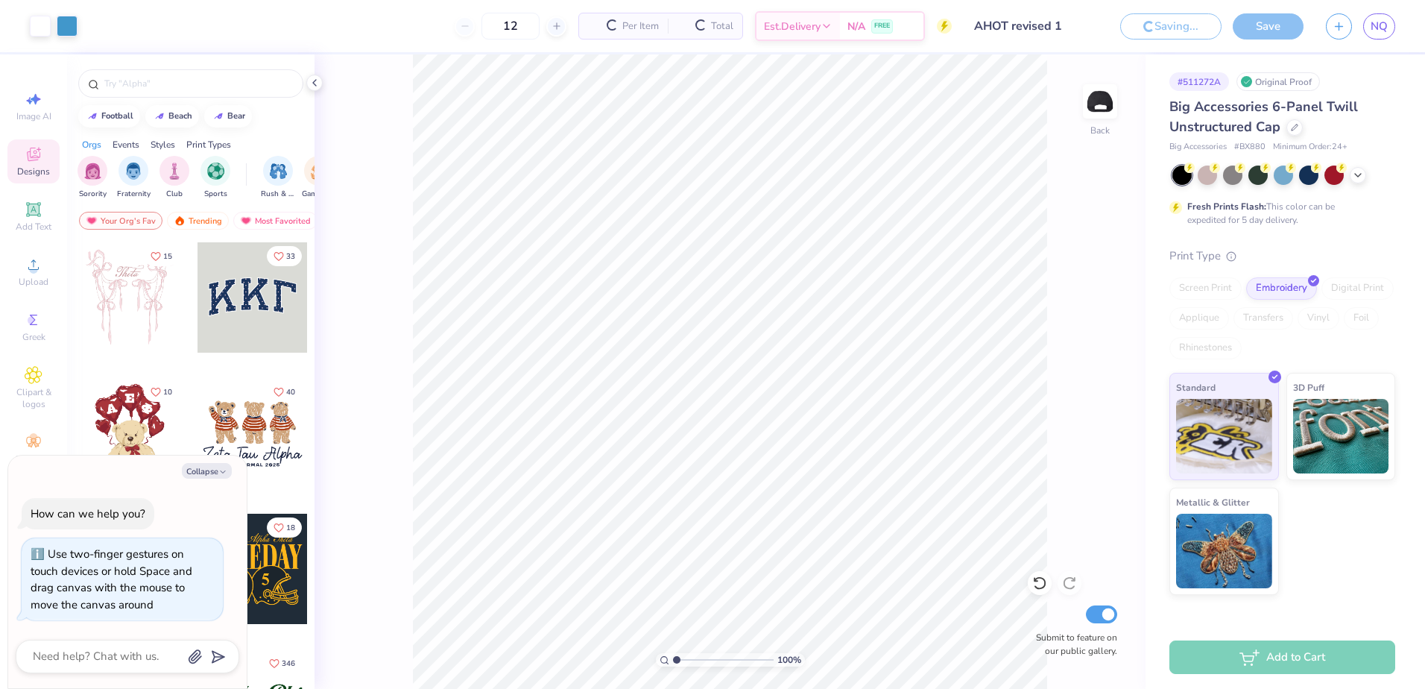
click at [1081, 19] on input "AHOT revised 1" at bounding box center [1036, 26] width 146 height 30
drag, startPoint x: 1081, startPoint y: 19, endPoint x: 1048, endPoint y: 34, distance: 36.4
click at [1048, 34] on input "AHOT revised 1" at bounding box center [1036, 26] width 146 height 30
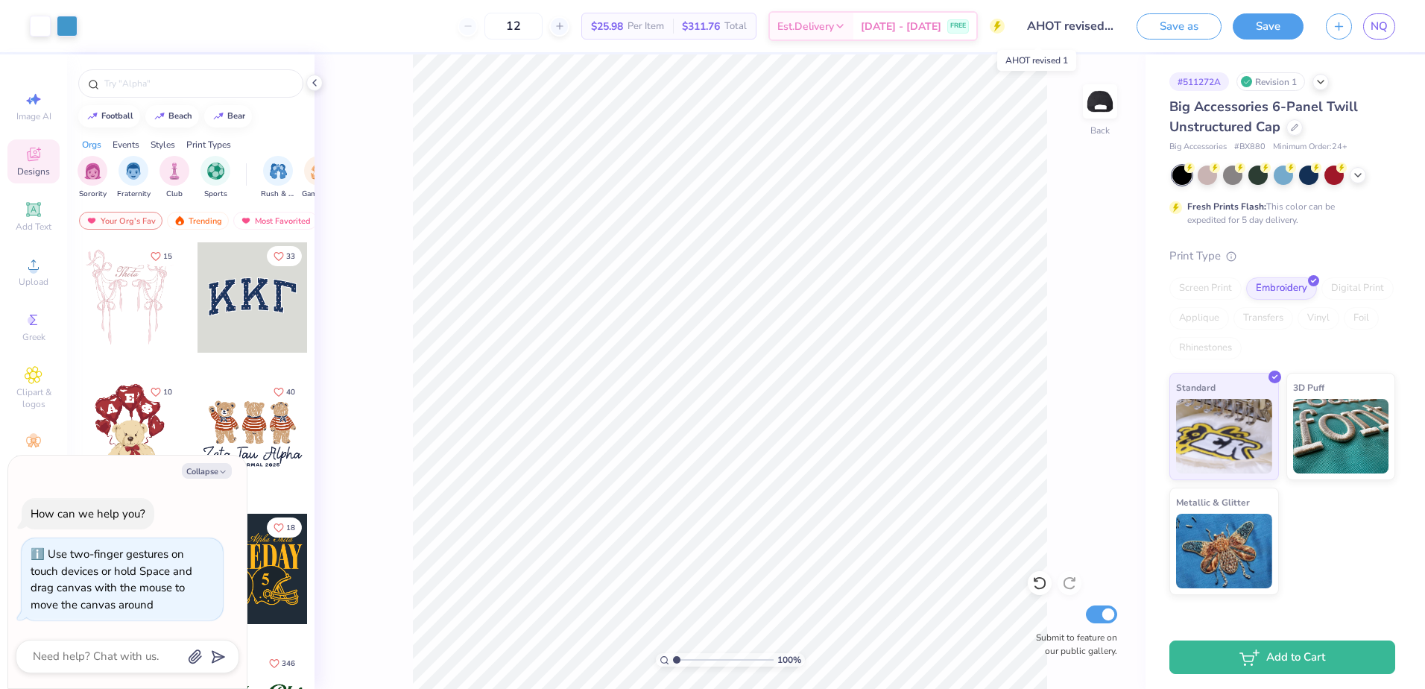
type textarea "x"
click at [1347, 24] on button "button" at bounding box center [1339, 24] width 26 height 26
type textarea "x"
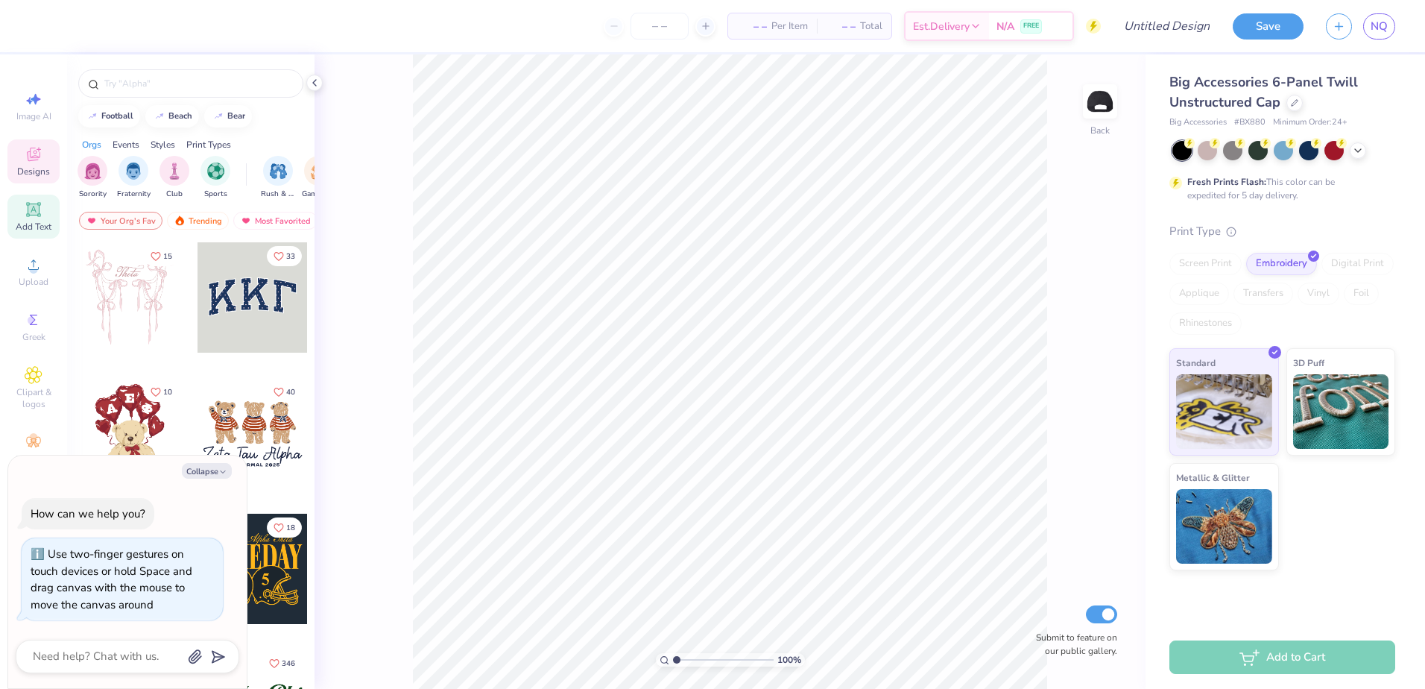
click at [45, 213] on div "Add Text" at bounding box center [33, 216] width 52 height 44
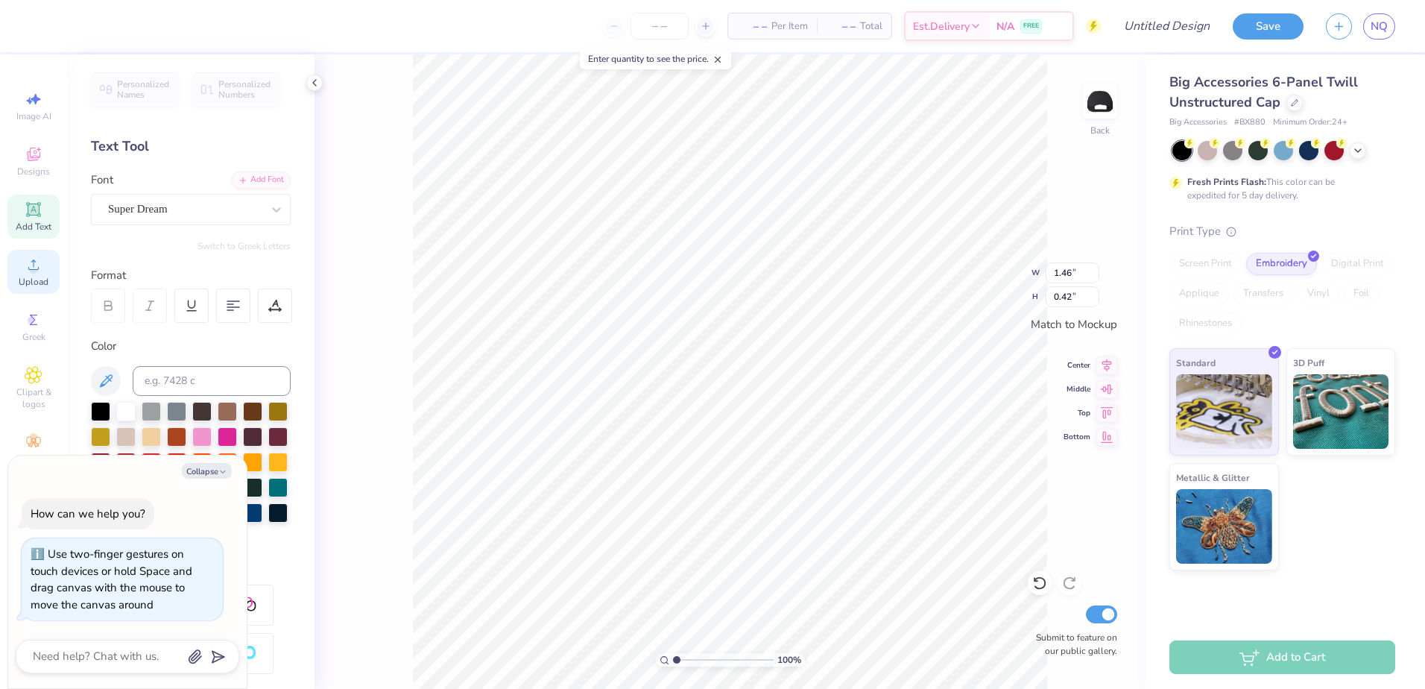
click at [39, 259] on icon at bounding box center [34, 265] width 18 height 18
click at [33, 268] on circle at bounding box center [33, 269] width 8 height 8
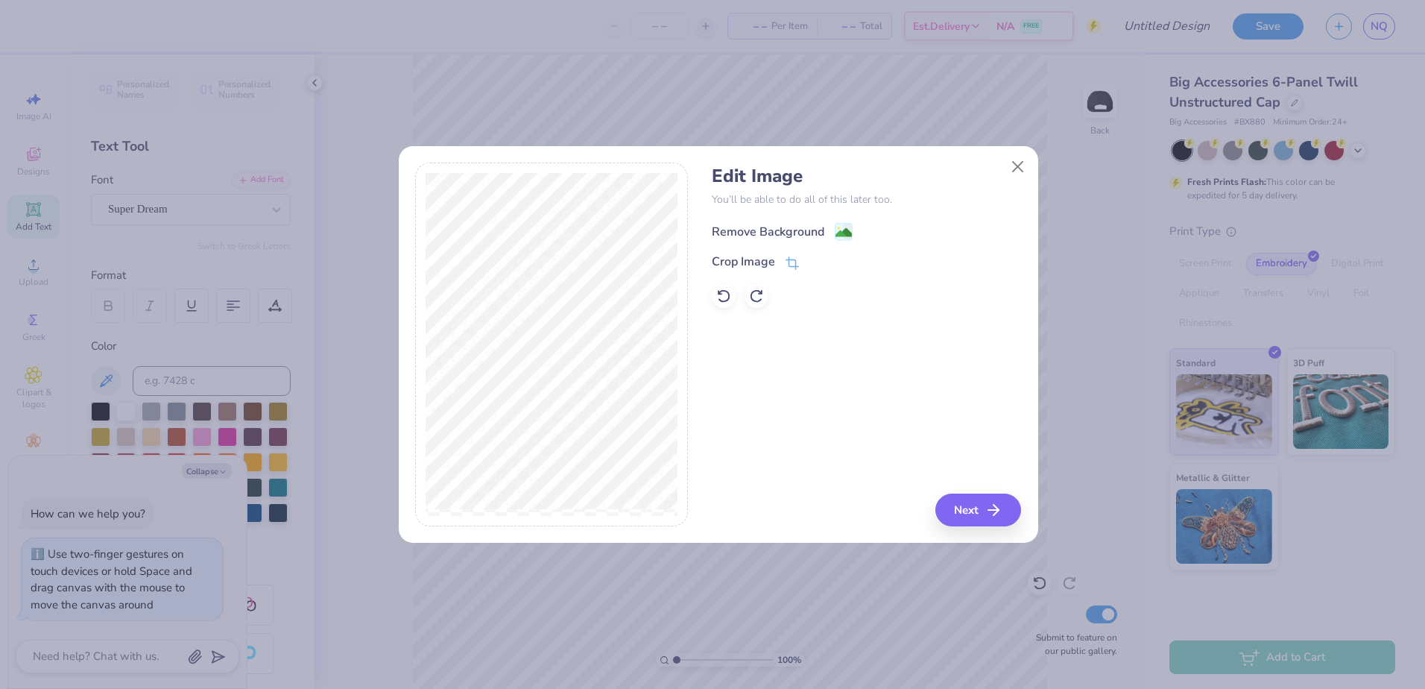
click at [770, 229] on div "Remove Background" at bounding box center [768, 232] width 113 height 18
click at [964, 506] on button "Next" at bounding box center [980, 509] width 86 height 33
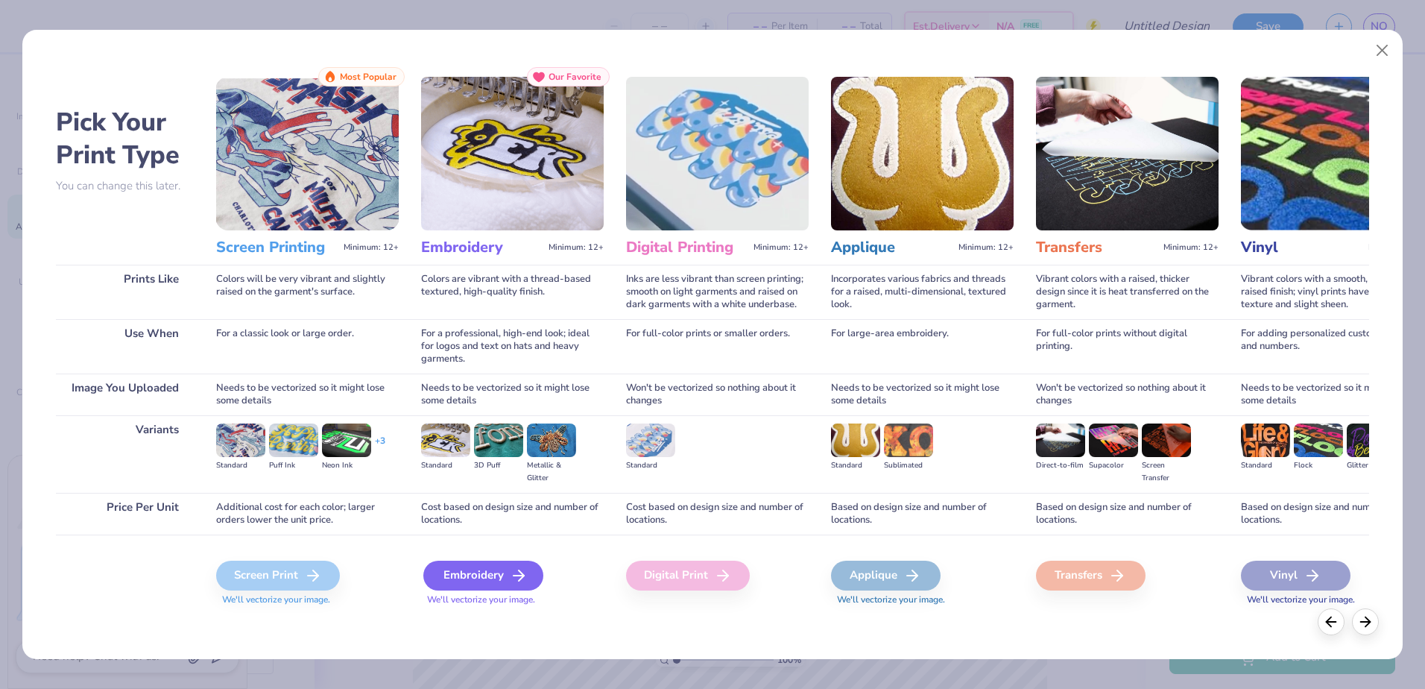
click at [458, 569] on div "Embroidery" at bounding box center [483, 575] width 120 height 30
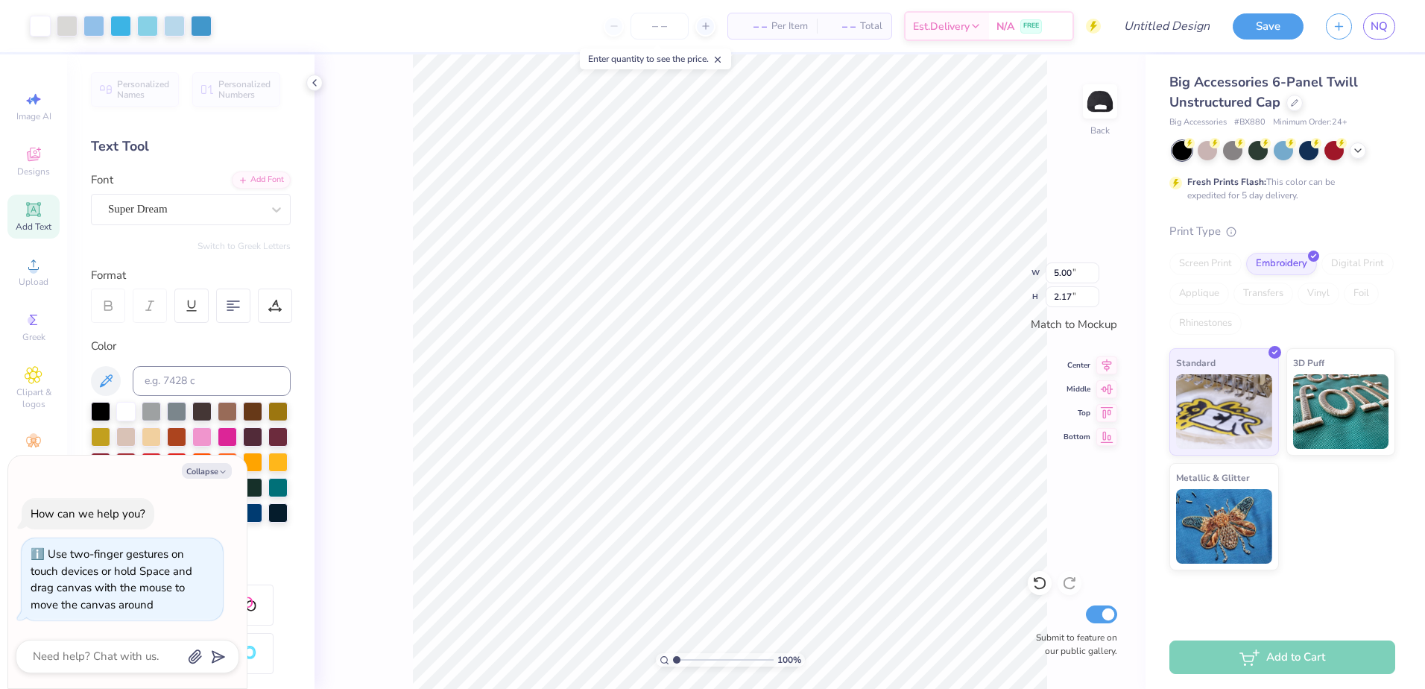
type textarea "x"
type input "2.84"
type input "1.23"
type textarea "x"
click at [1194, 27] on input "Design Title" at bounding box center [1148, 26] width 146 height 30
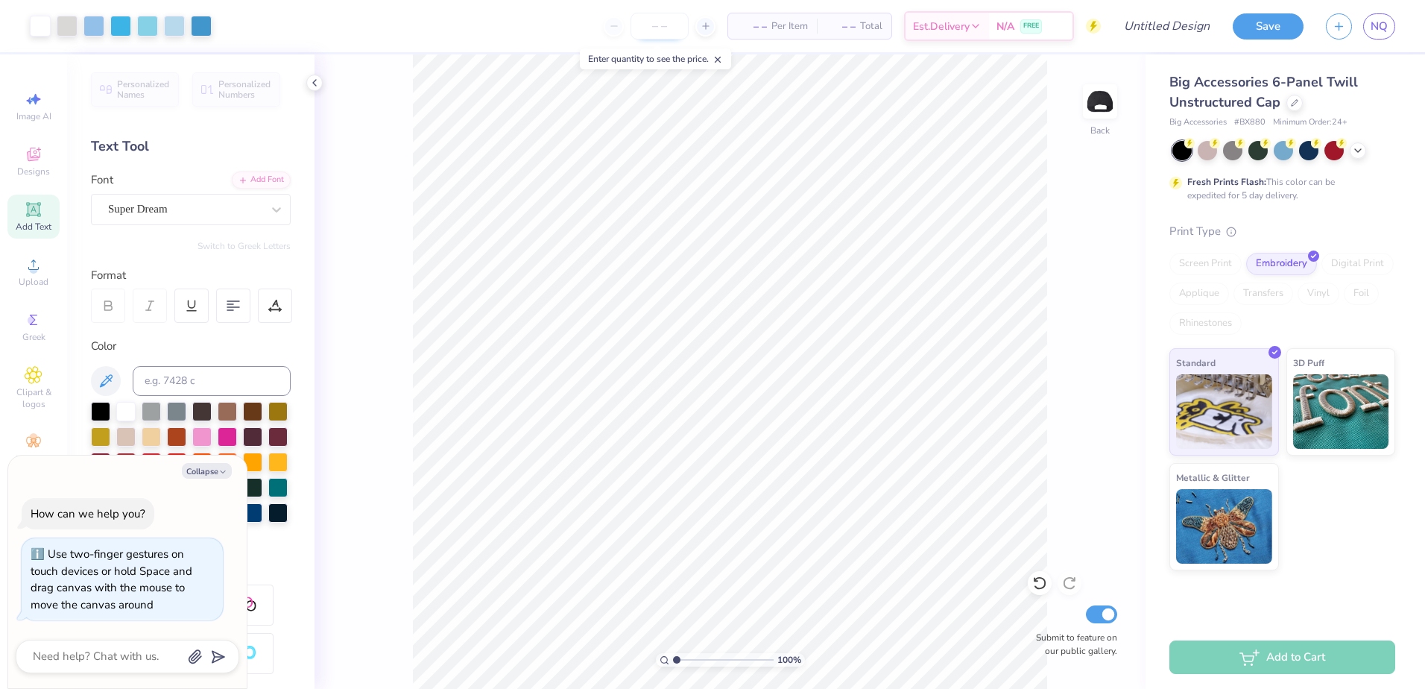
click at [630, 17] on input "number" at bounding box center [659, 26] width 58 height 27
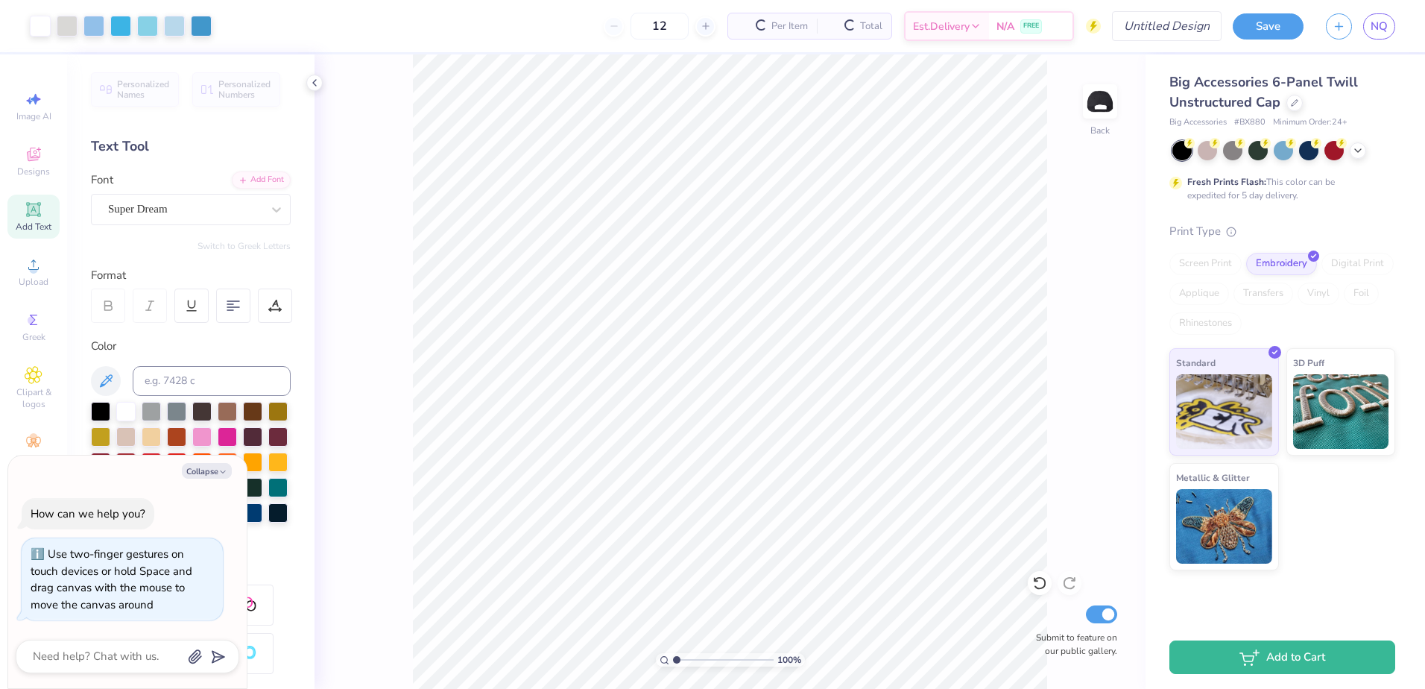
type input "12"
click at [1151, 15] on input "Design Title" at bounding box center [1148, 26] width 146 height 30
type input "A"
type textarea "x"
type input "AH"
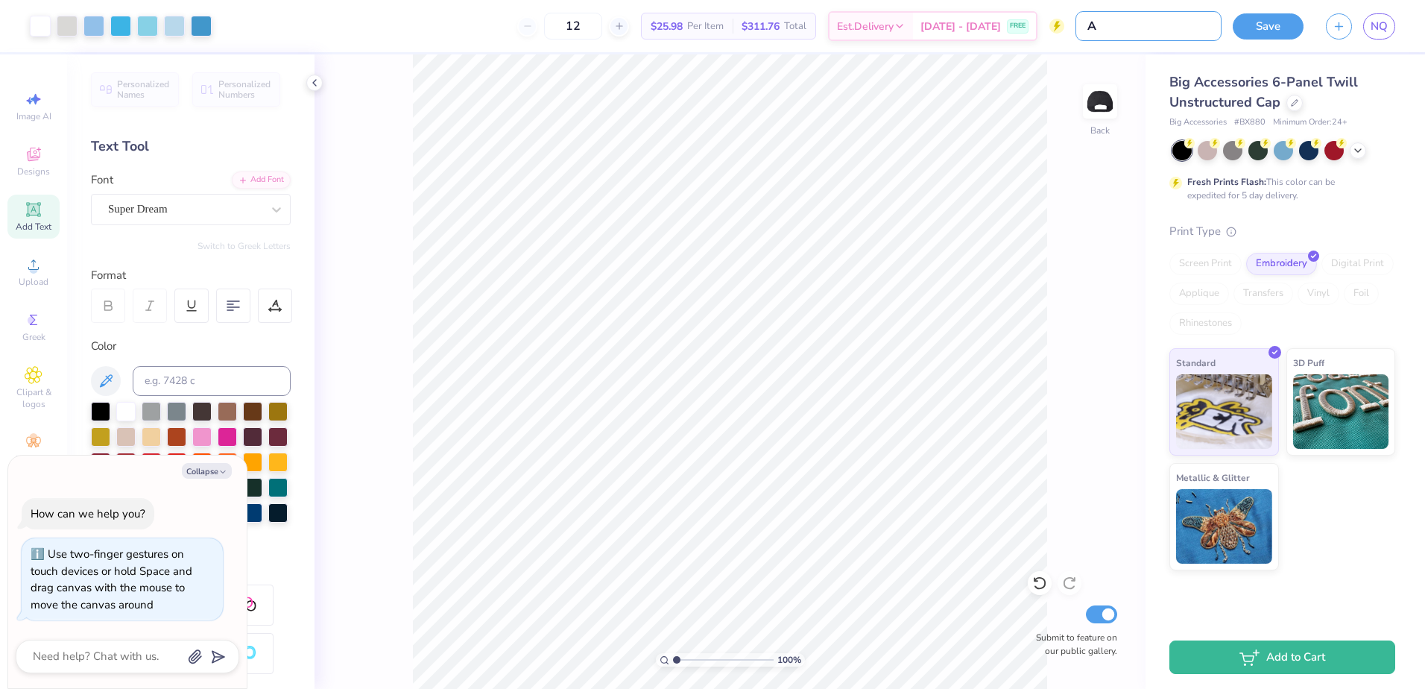
type textarea "x"
type input "[PERSON_NAME]"
type textarea "x"
type input "AH"
type textarea "x"
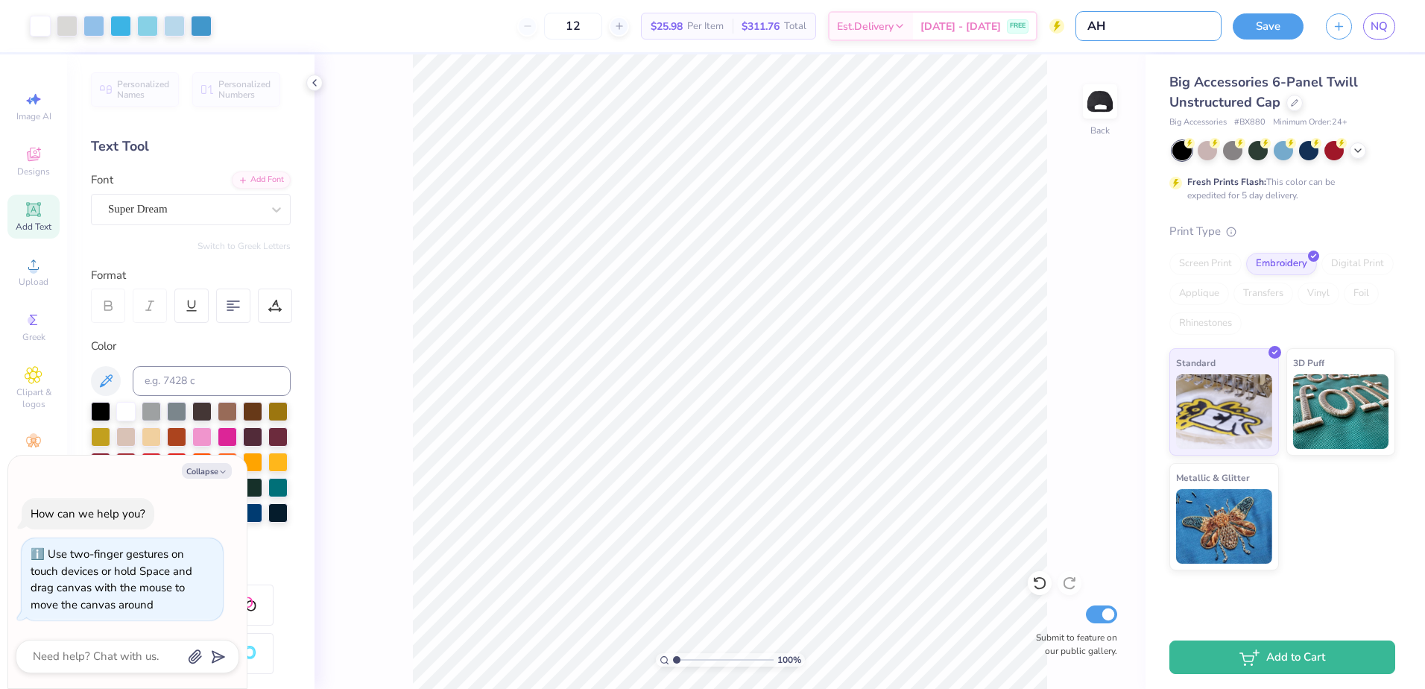
type input "A"
type textarea "x"
type input "A"
type textarea "x"
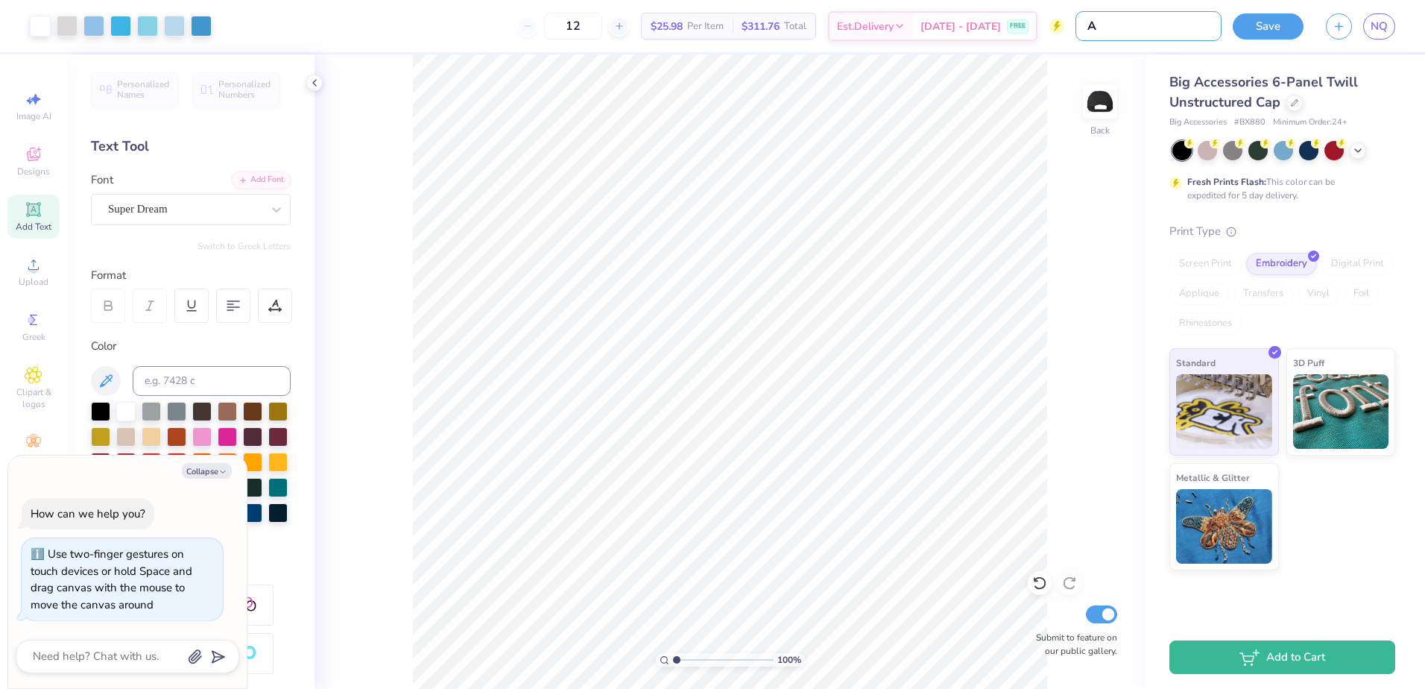
type input "AH"
type textarea "x"
type input "[PERSON_NAME]"
type textarea "x"
type input "AHOT"
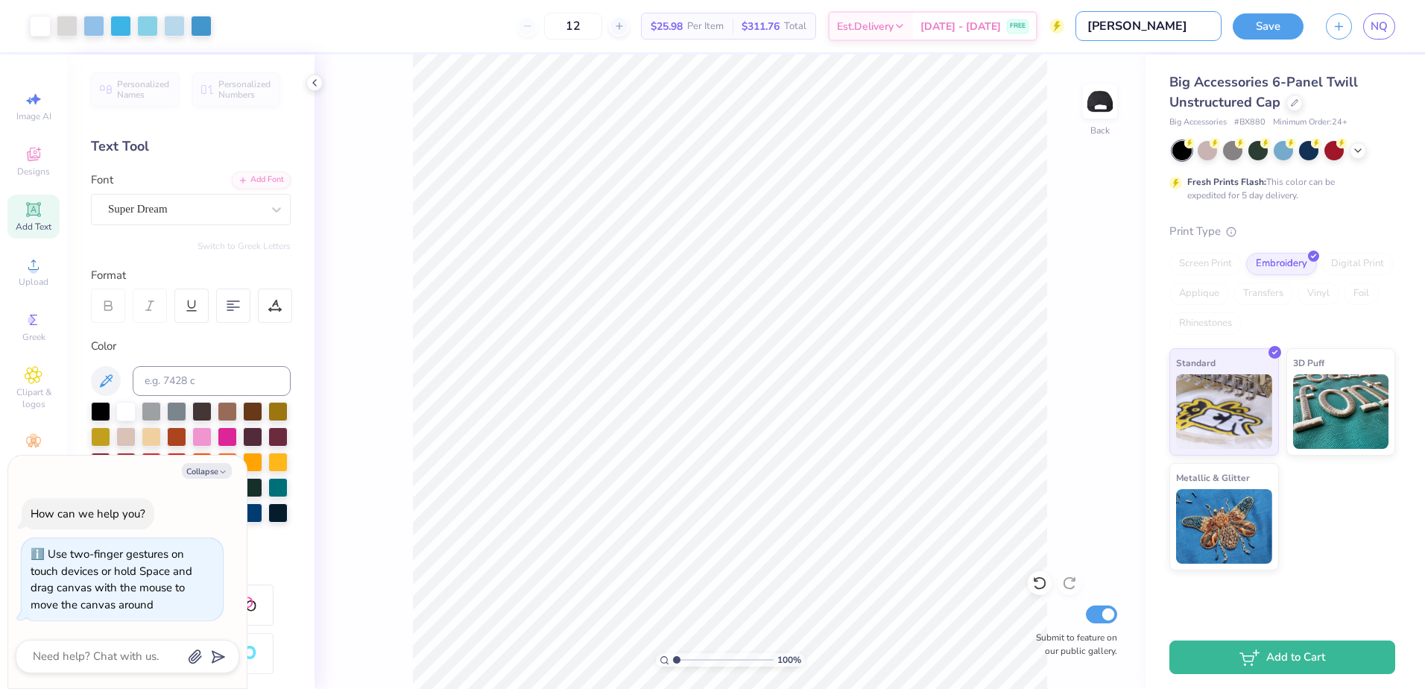
type textarea "x"
type input "AHOT"
type textarea "x"
type input "AHOT r"
type textarea "x"
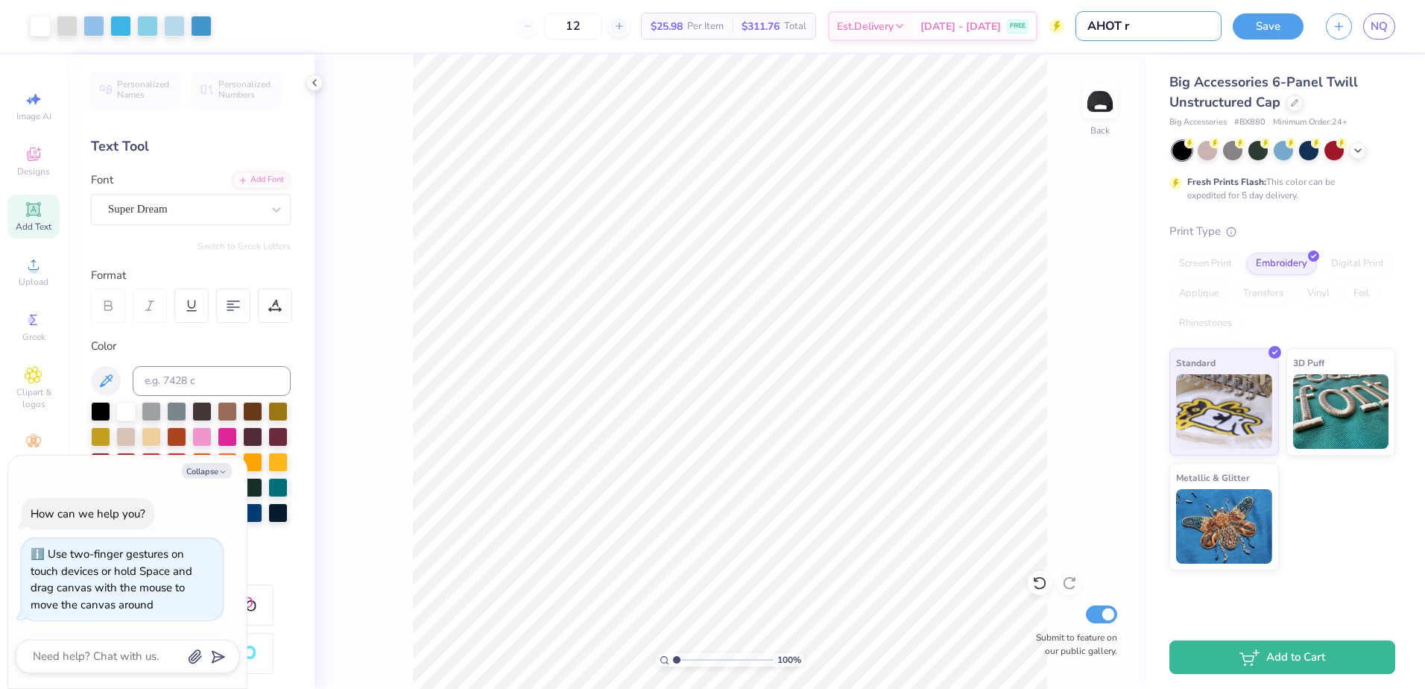
type input "AHOT re"
type textarea "x"
type input "AHOT rev"
type textarea "x"
type input "AHOT revi"
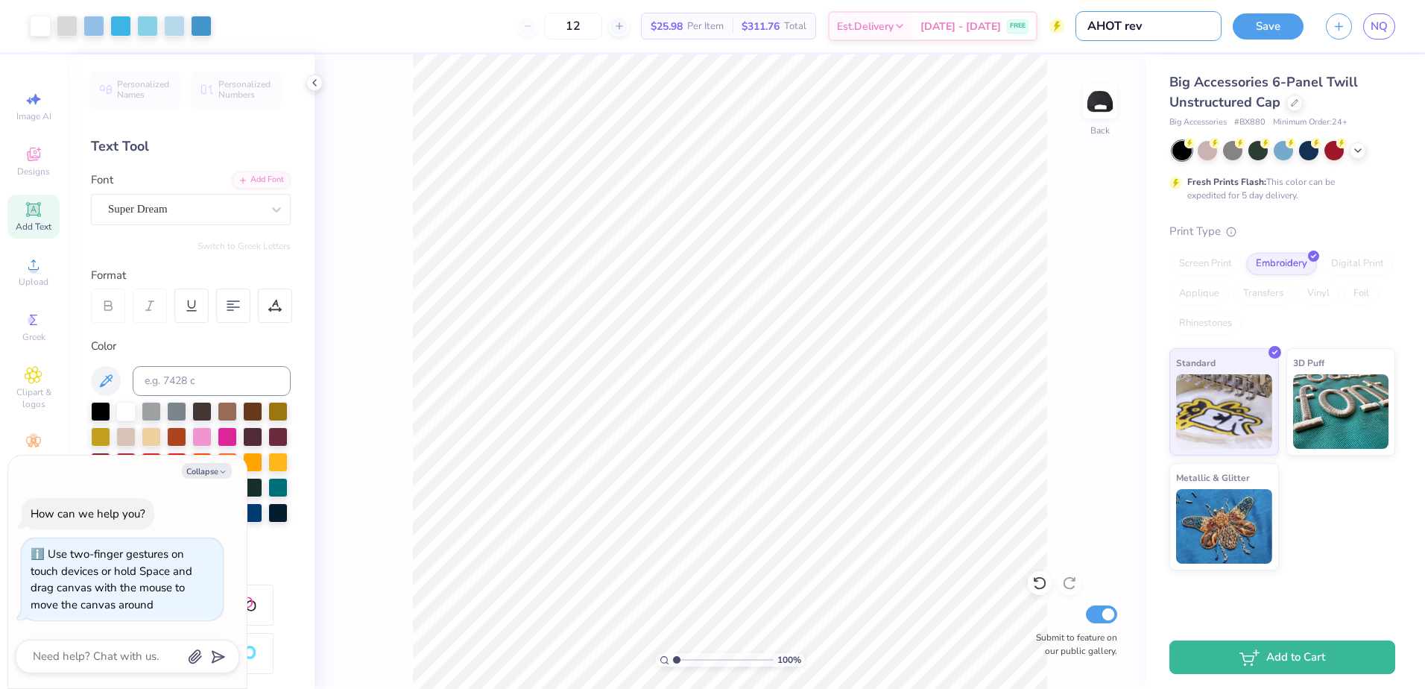
type textarea "x"
type input "AHOT [PERSON_NAME]"
type textarea "x"
type input "AHOT revise"
type textarea "x"
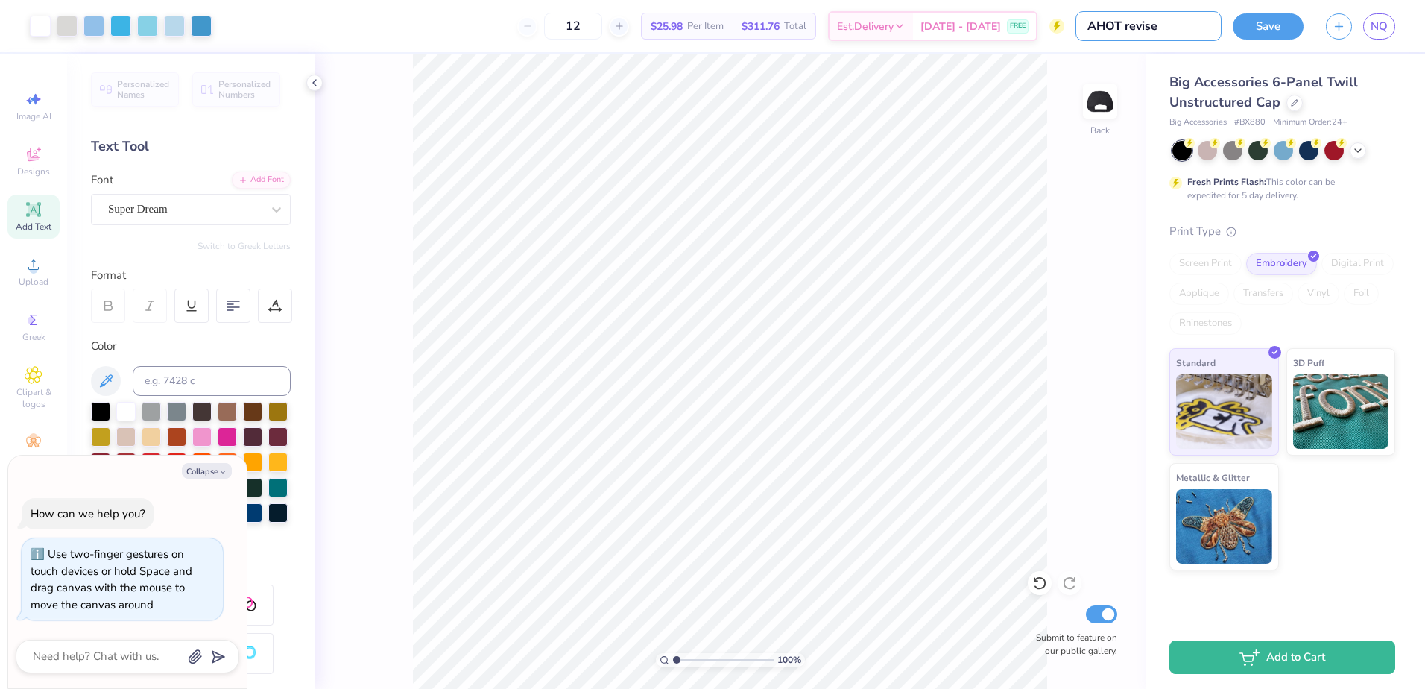
type input "AHOT revised"
type textarea "x"
type input "AHOT revised"
type textarea "x"
type input "AHOT revised 2"
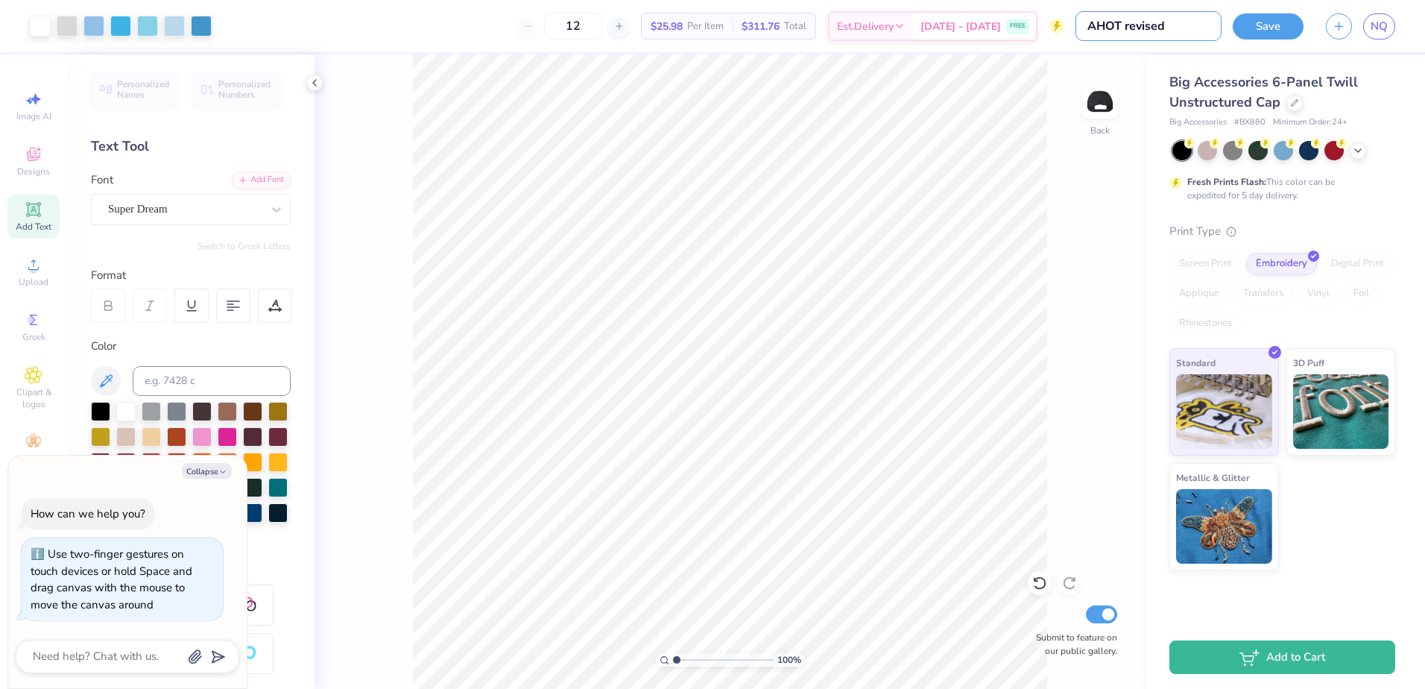
type textarea "x"
click at [1249, 28] on button "Save" at bounding box center [1267, 24] width 71 height 26
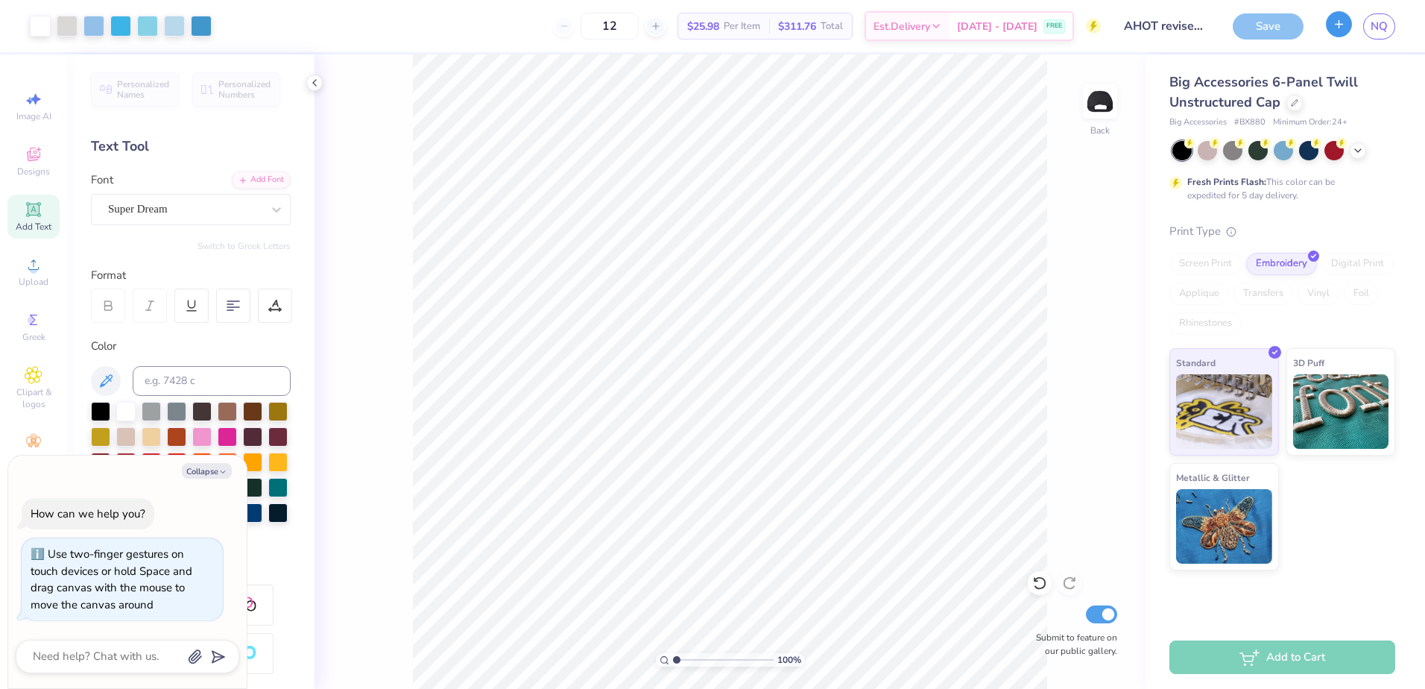
click at [1339, 21] on line "button" at bounding box center [1339, 23] width 0 height 7
click at [1262, 31] on div "Save" at bounding box center [1267, 26] width 71 height 26
click at [1058, 227] on div "100 % Back Submit to feature on our public gallery." at bounding box center [729, 371] width 831 height 634
click at [1195, 28] on input "AHOT revised 2" at bounding box center [1148, 26] width 146 height 30
click at [1195, 27] on input "AHOT revised 2" at bounding box center [1148, 26] width 146 height 30
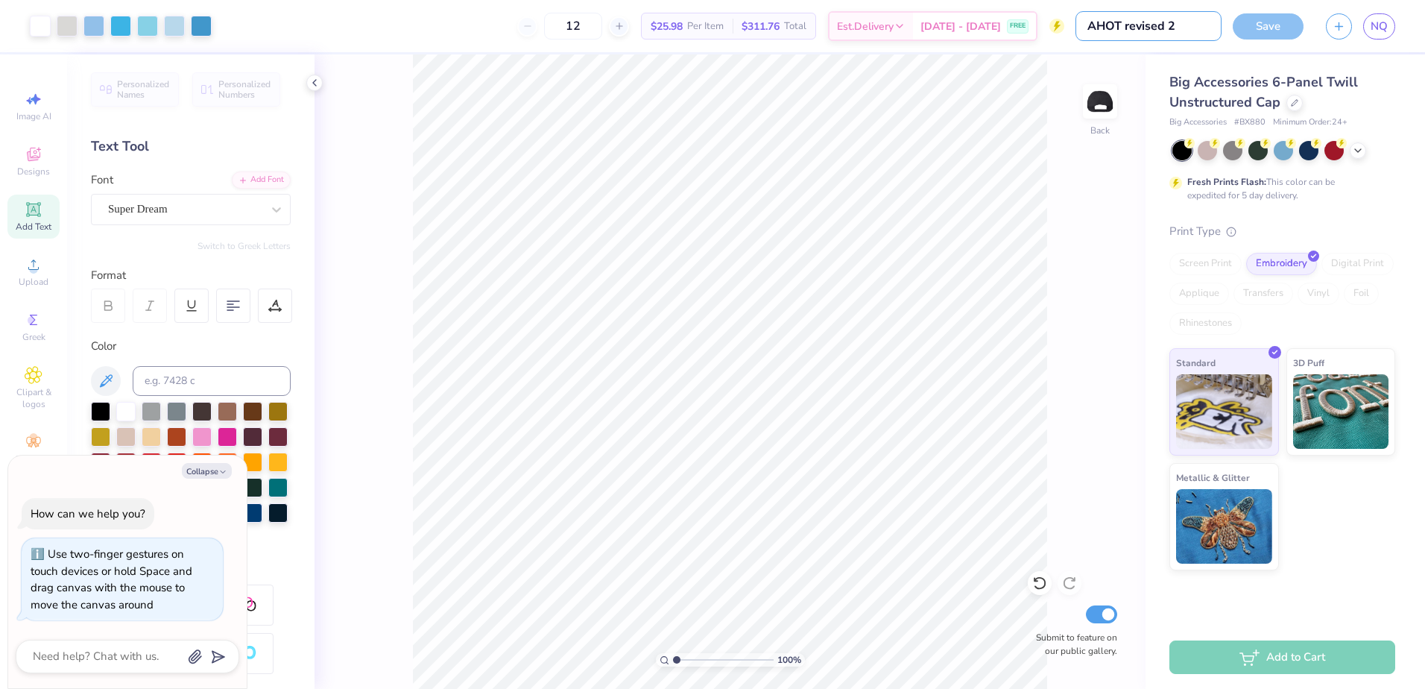
type input "AHOT revised 2`"
type textarea "x"
click at [1162, 50] on div "Design Title AHOT revised 2`" at bounding box center [1148, 26] width 146 height 52
click at [1201, 21] on input "AHOT revised 2`" at bounding box center [1148, 26] width 146 height 30
type input "AHOT revised 2"
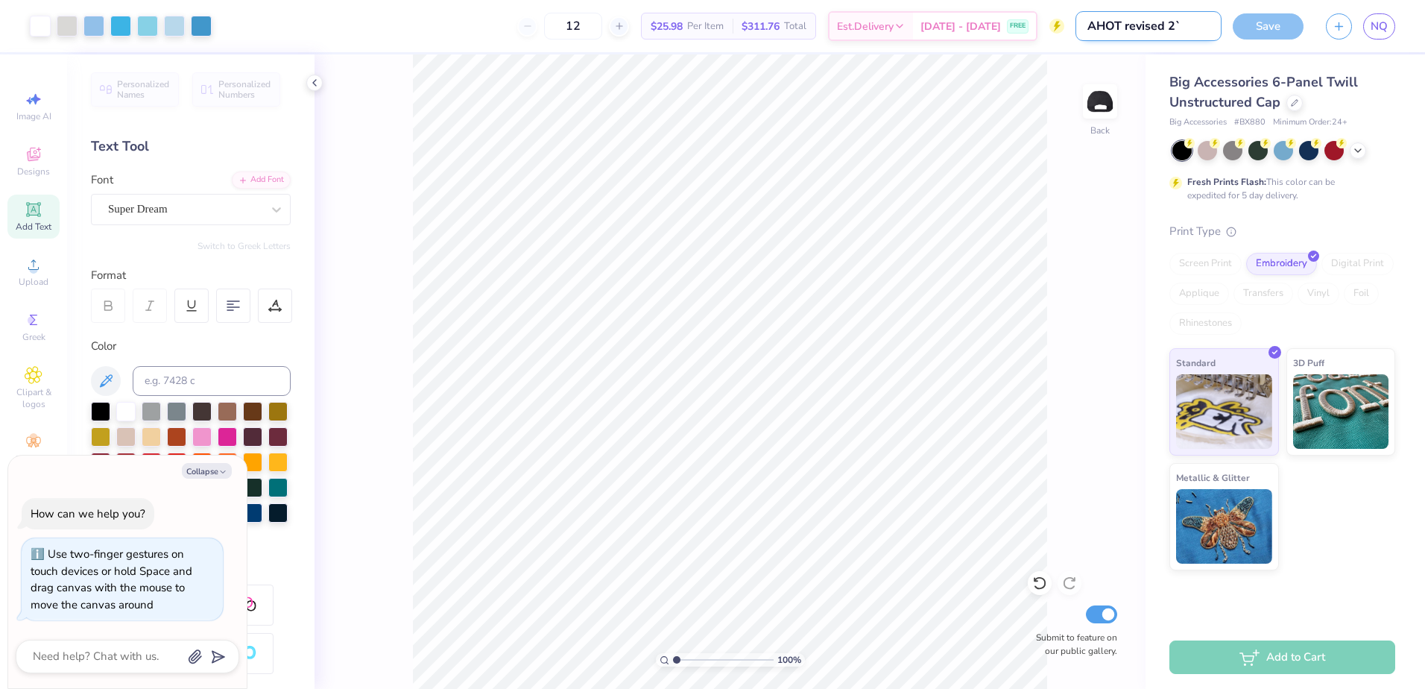
type textarea "x"
type input "AHOT revised 2"
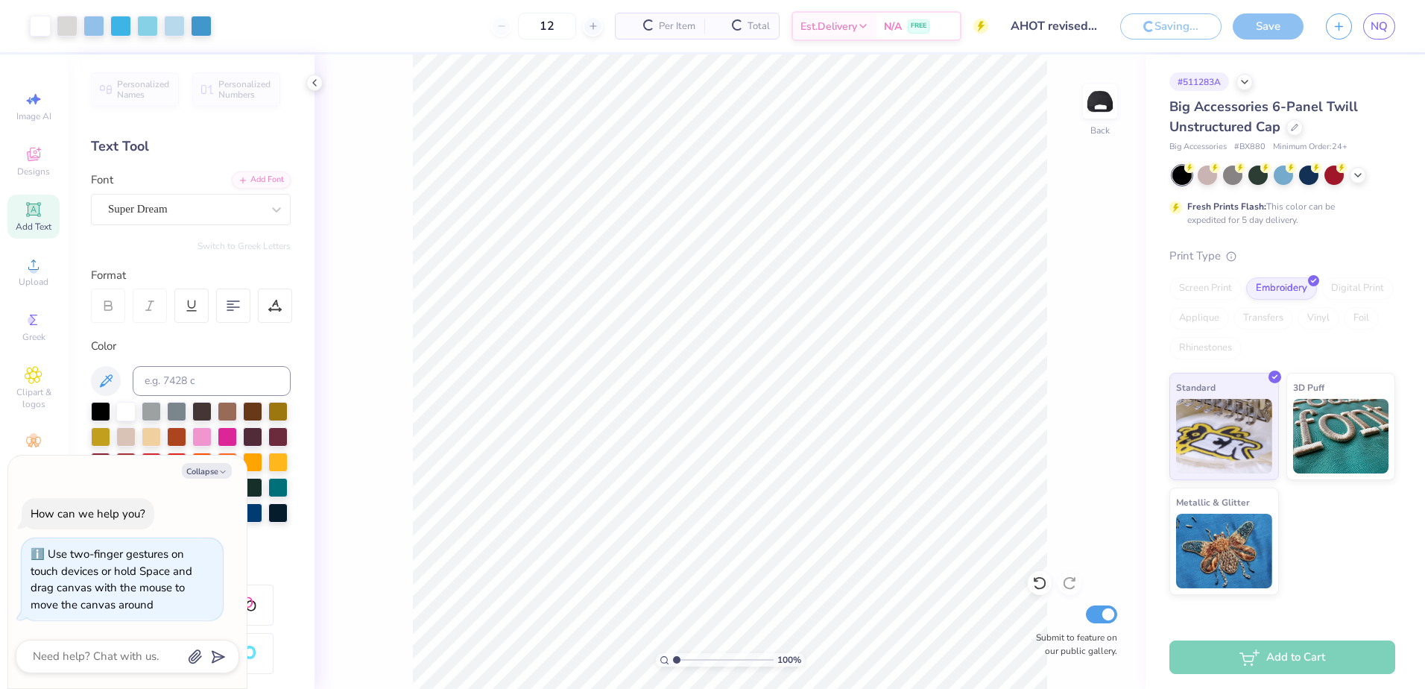
type textarea "x"
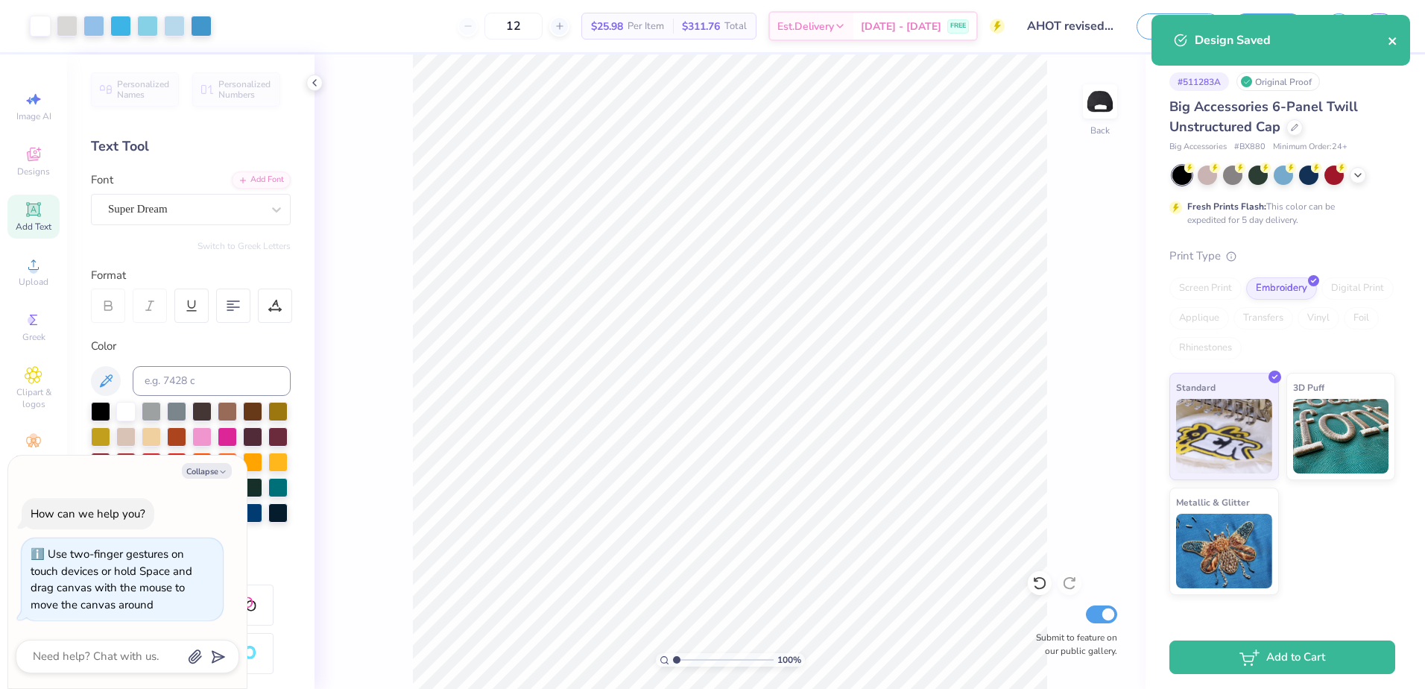
click at [1393, 40] on icon "close" at bounding box center [1391, 40] width 7 height 7
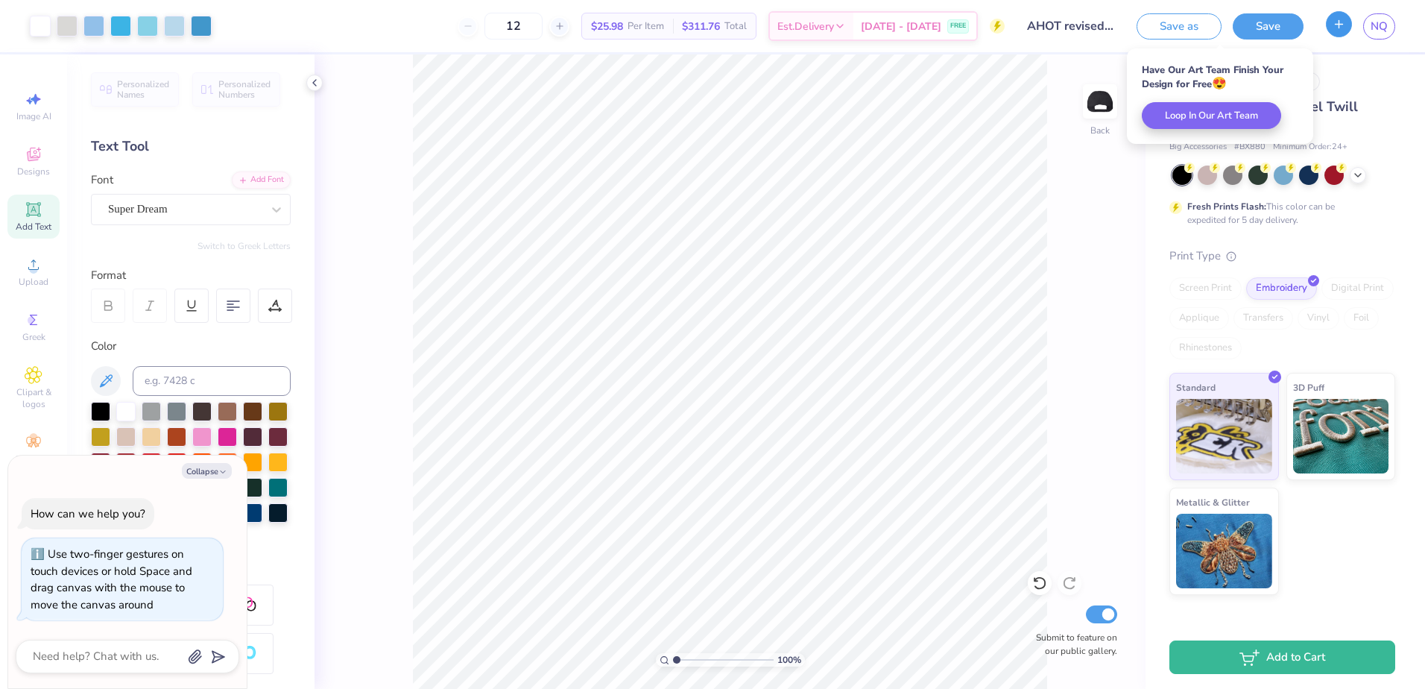
click at [1335, 21] on icon "button" at bounding box center [1338, 24] width 13 height 13
type textarea "x"
